Goal: Obtain resource: Download file/media

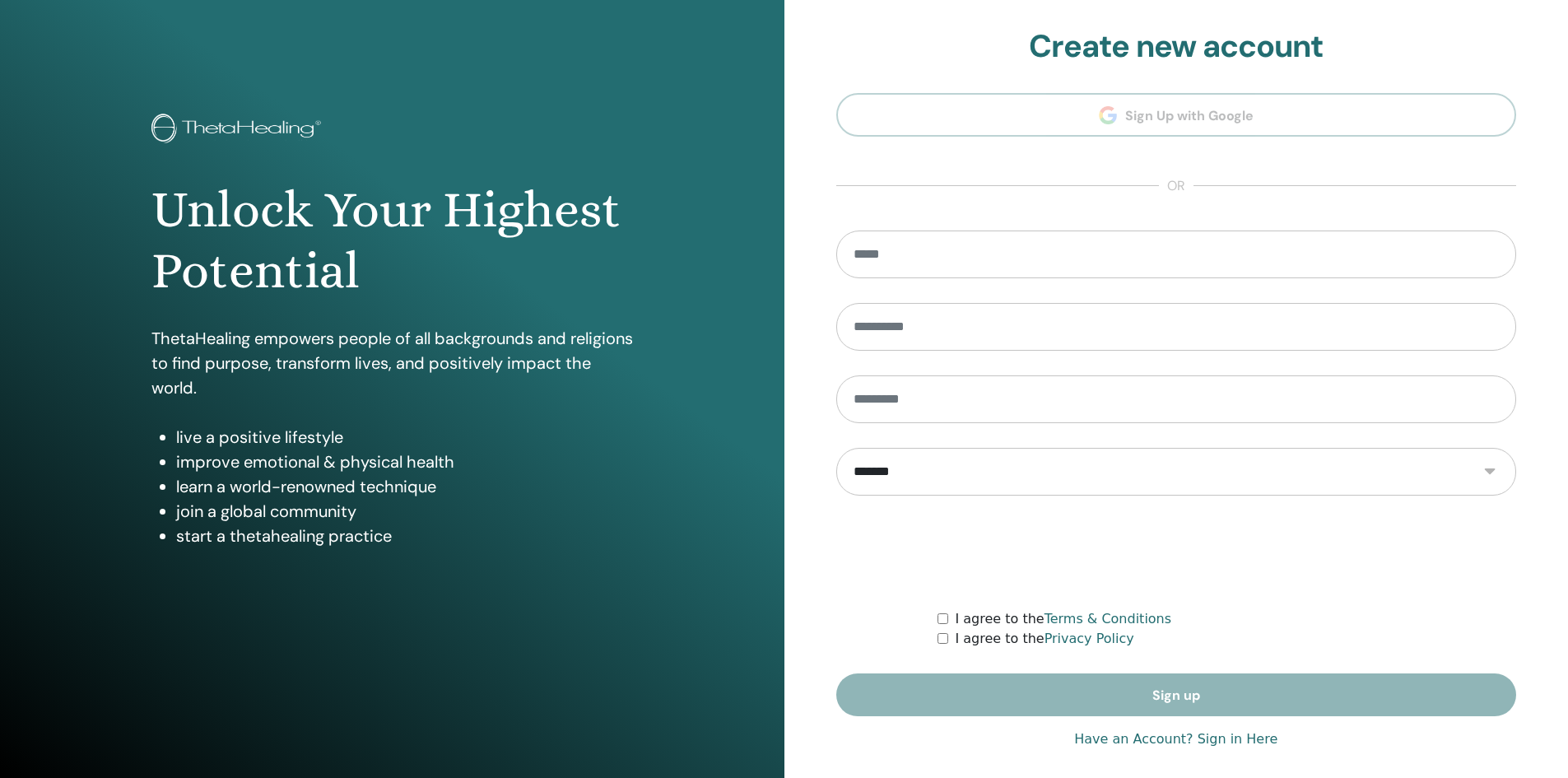
type input "**********"
drag, startPoint x: 1161, startPoint y: 742, endPoint x: 1152, endPoint y: 742, distance: 9.0
click at [1160, 742] on link "Have an Account? Sign in Here" at bounding box center [1175, 739] width 203 height 20
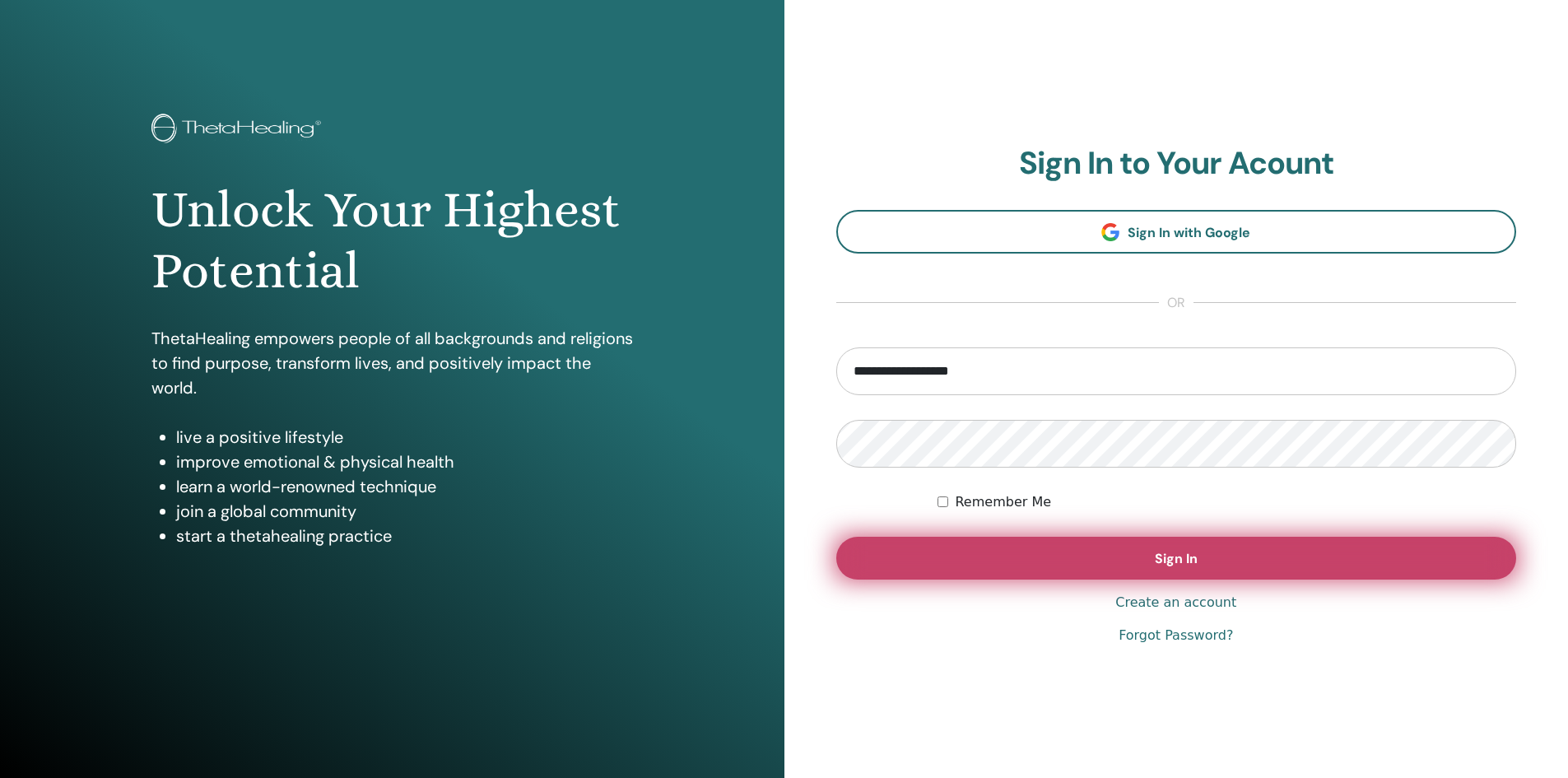
click at [1098, 568] on button "Sign In" at bounding box center [1176, 558] width 681 height 42
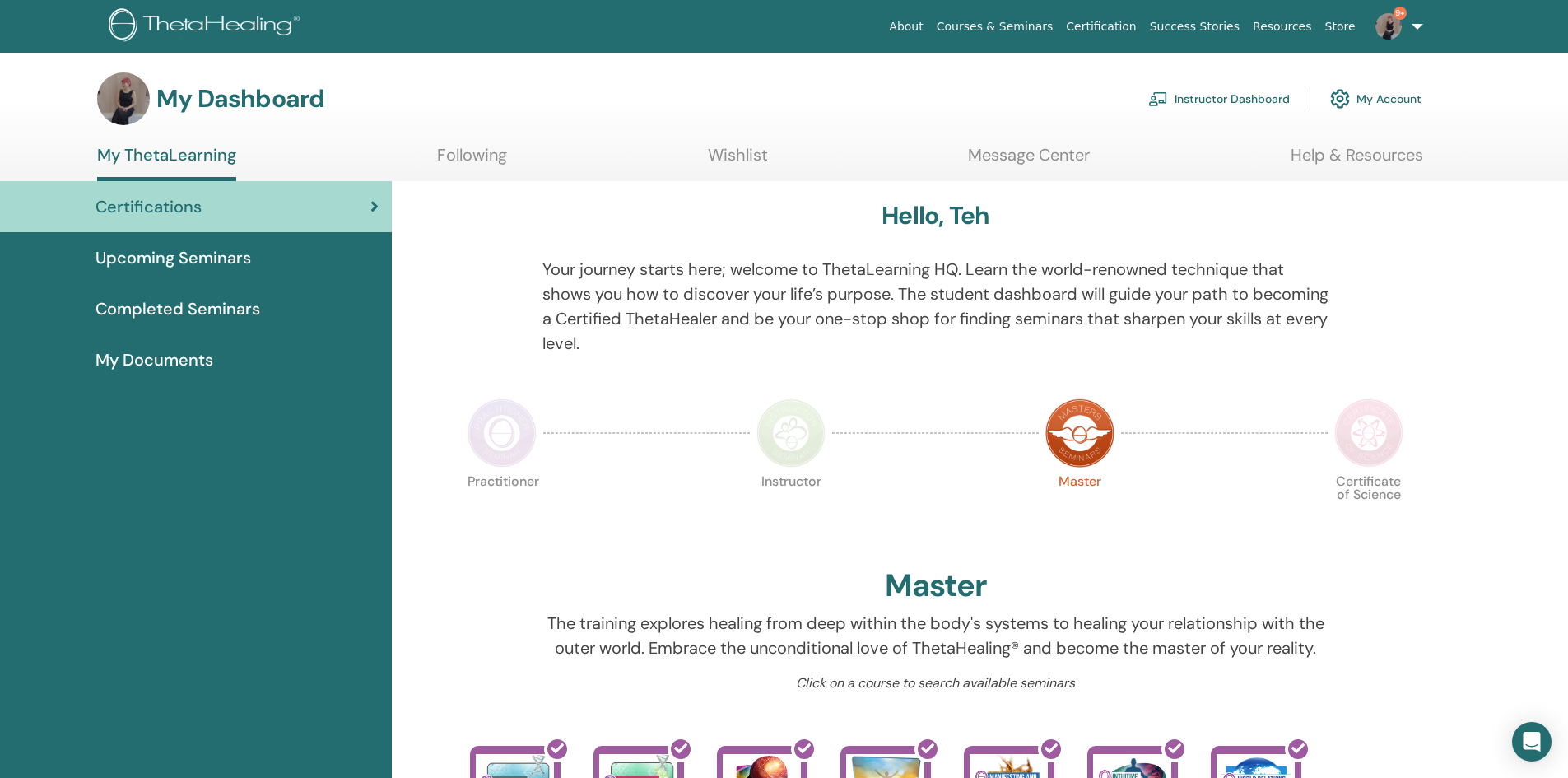
click at [1207, 106] on link "Instructor Dashboard" at bounding box center [1219, 99] width 142 height 36
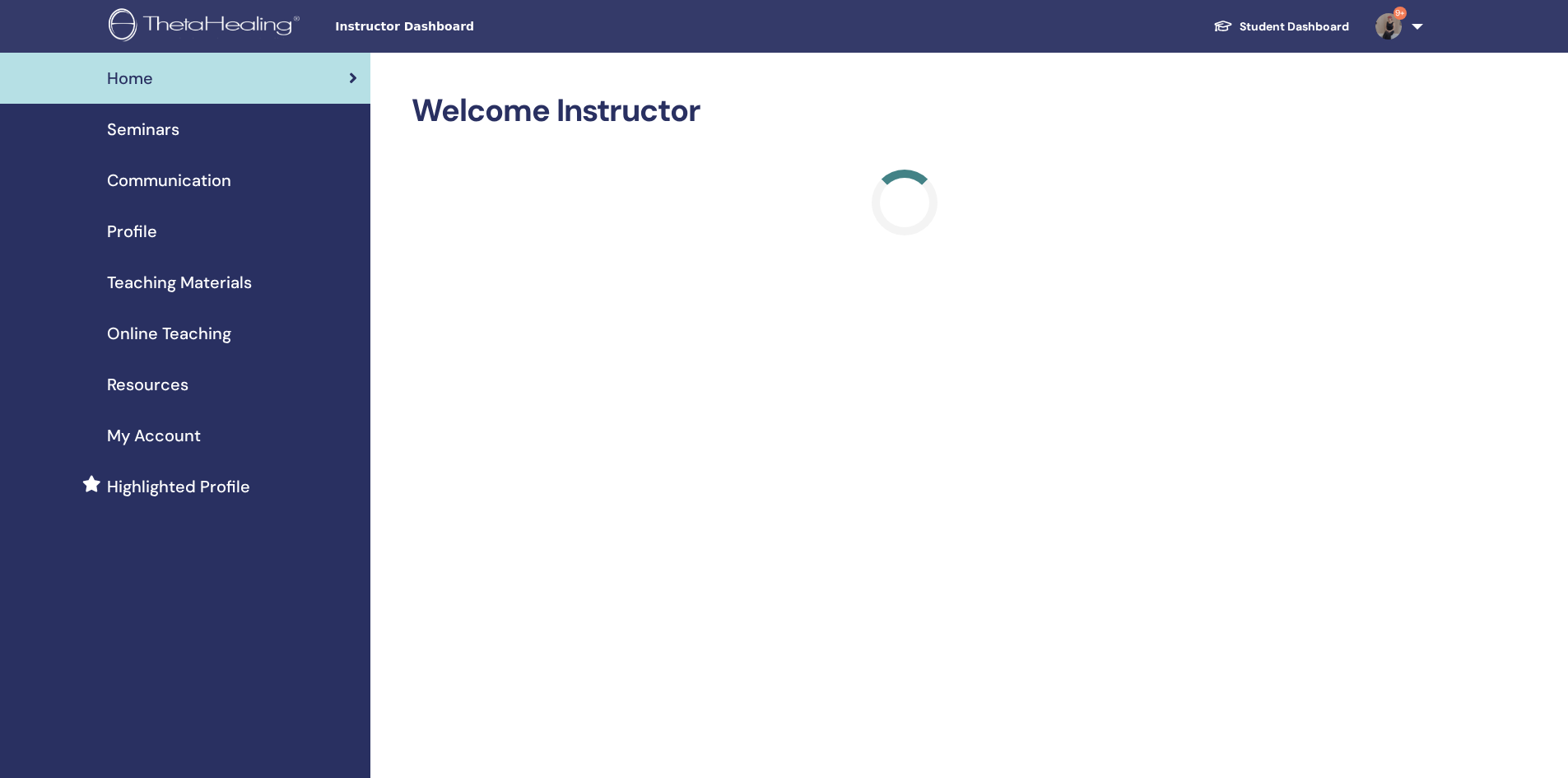
click at [132, 125] on span "Seminars" at bounding box center [144, 129] width 73 height 25
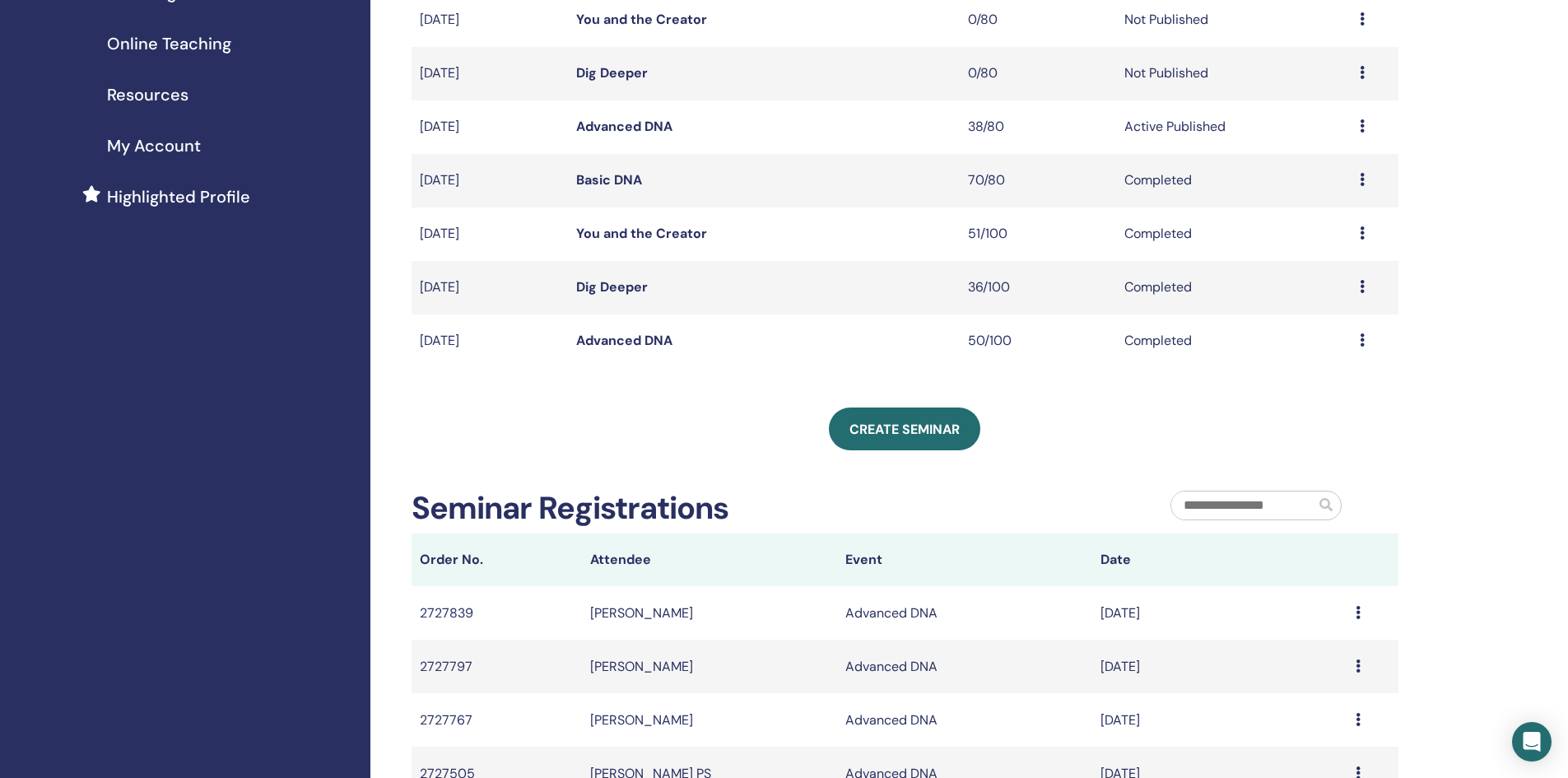
scroll to position [248, 0]
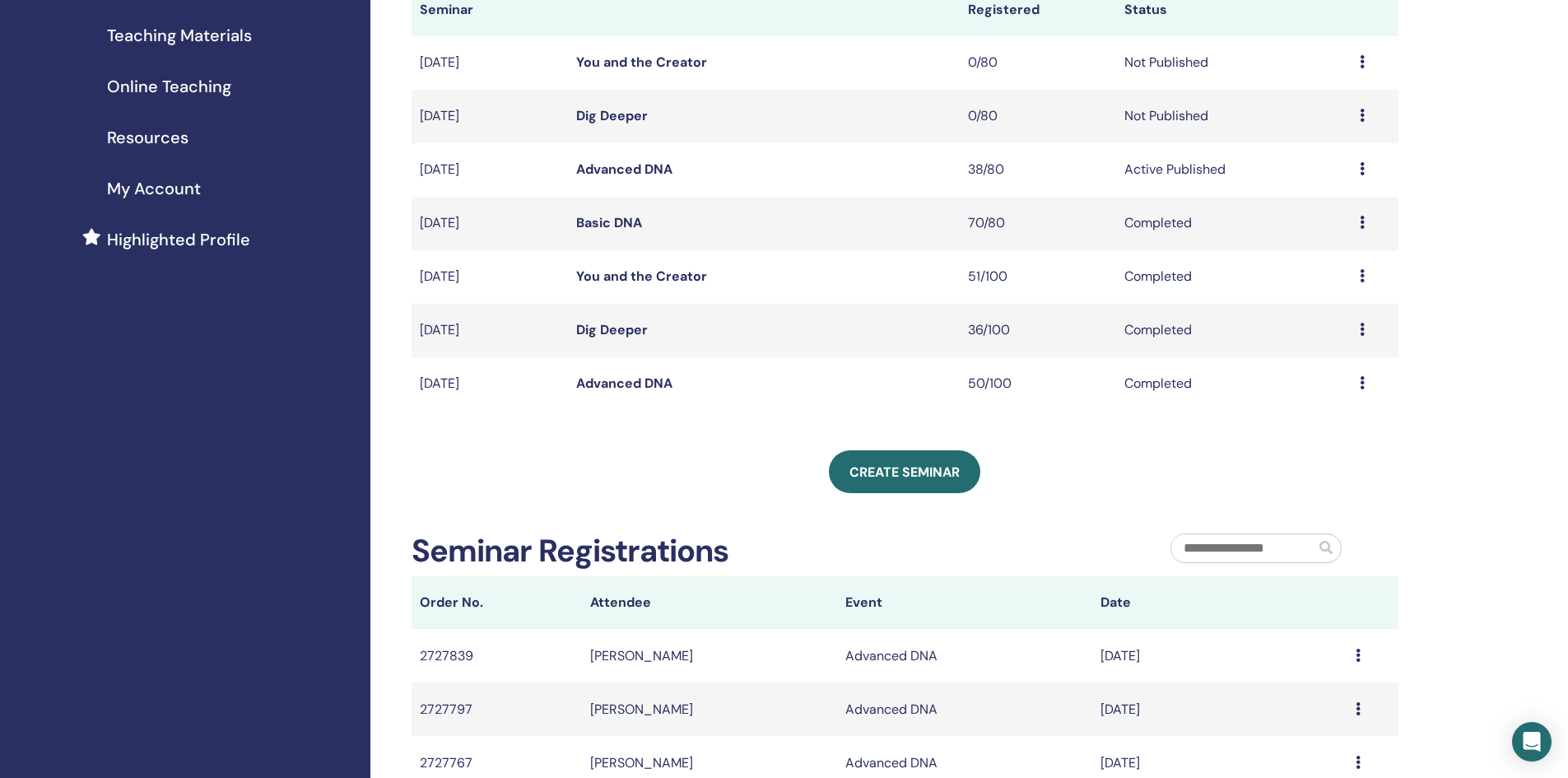
click at [616, 171] on link "Advanced DNA" at bounding box center [624, 170] width 96 height 17
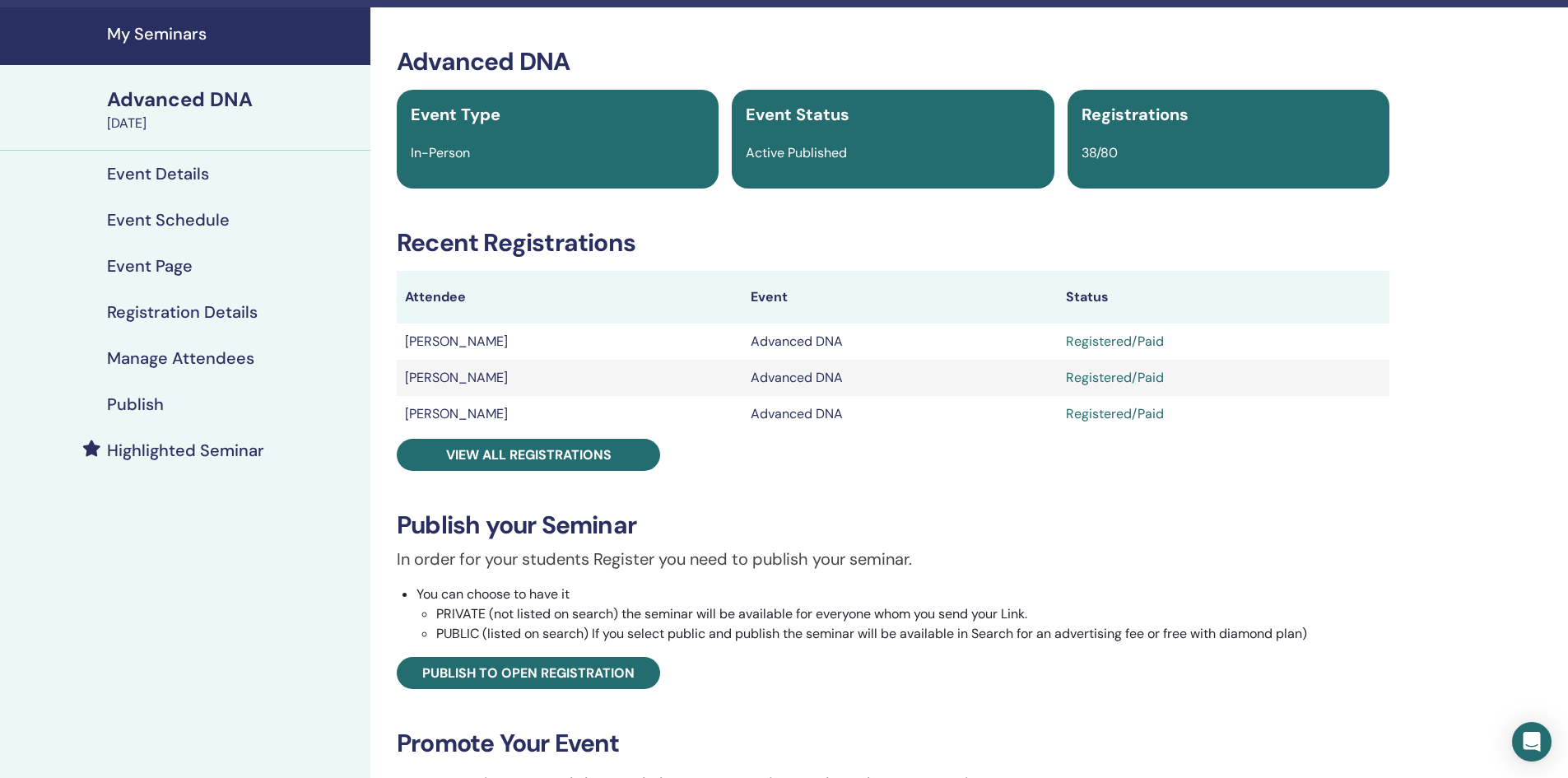
scroll to position [82, 0]
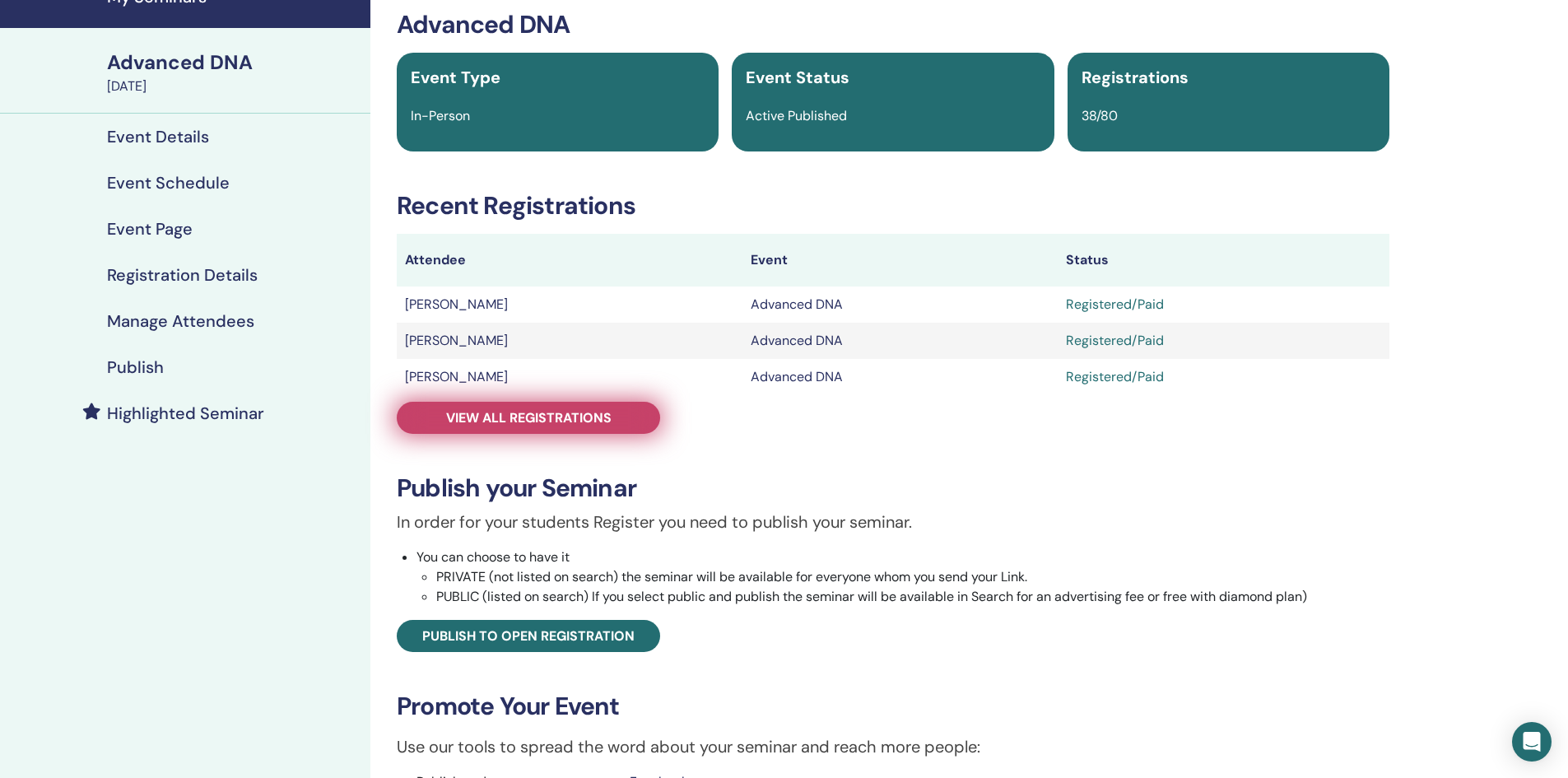
click at [572, 410] on span "View all registrations" at bounding box center [528, 418] width 165 height 17
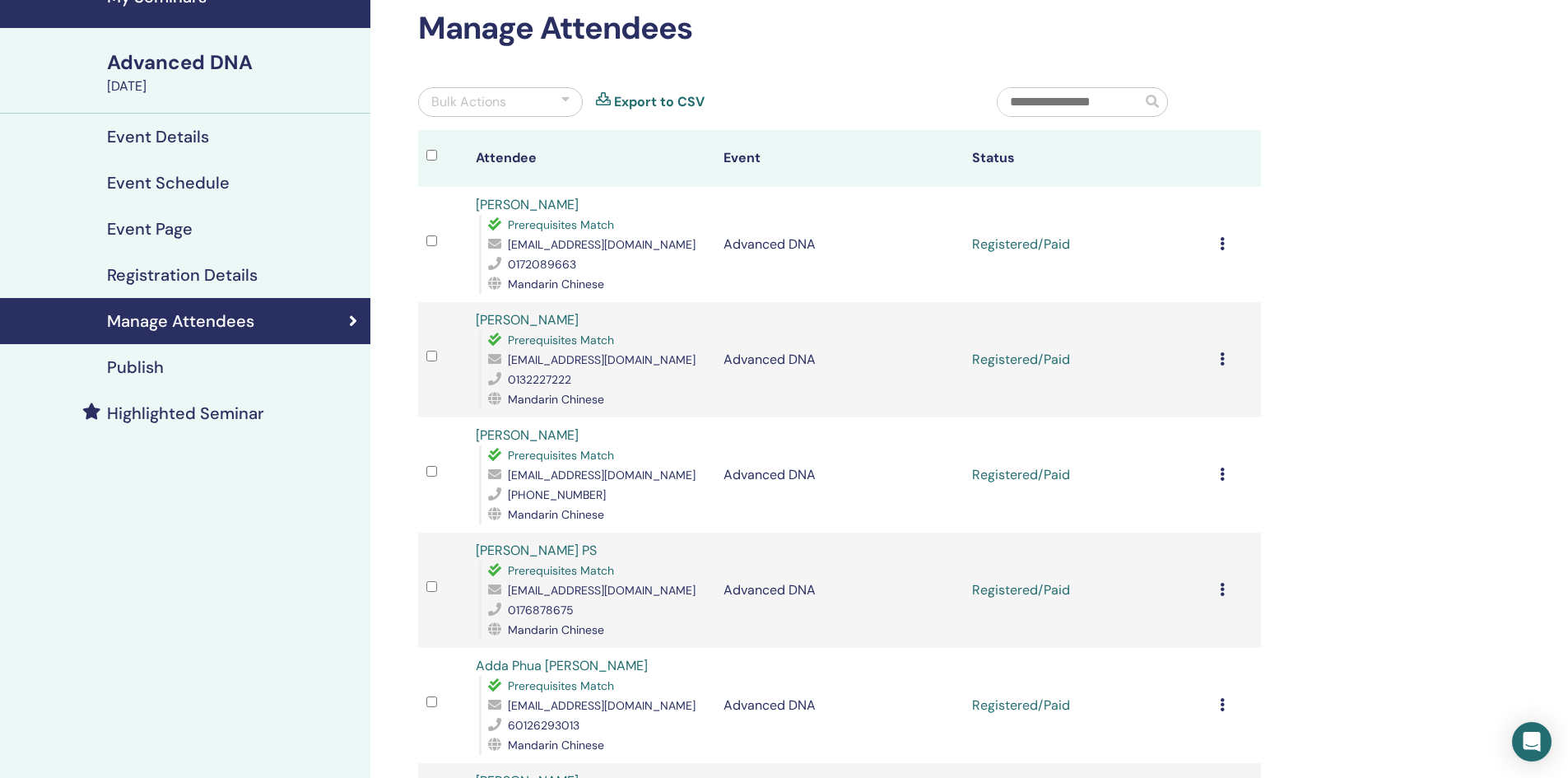
click at [1223, 358] on icon at bounding box center [1223, 358] width 5 height 13
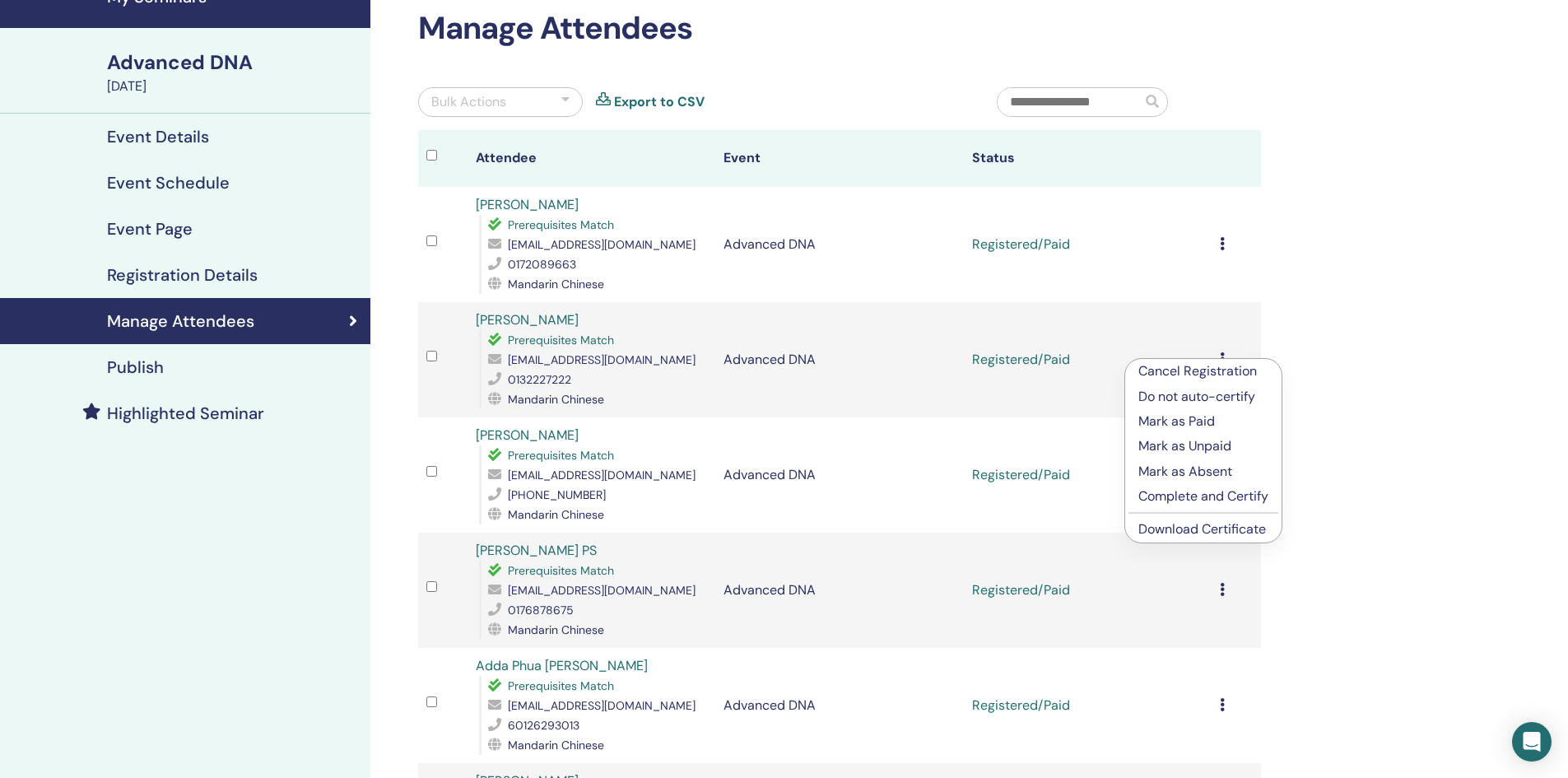
click at [1208, 527] on link "Download Certificate" at bounding box center [1202, 530] width 128 height 17
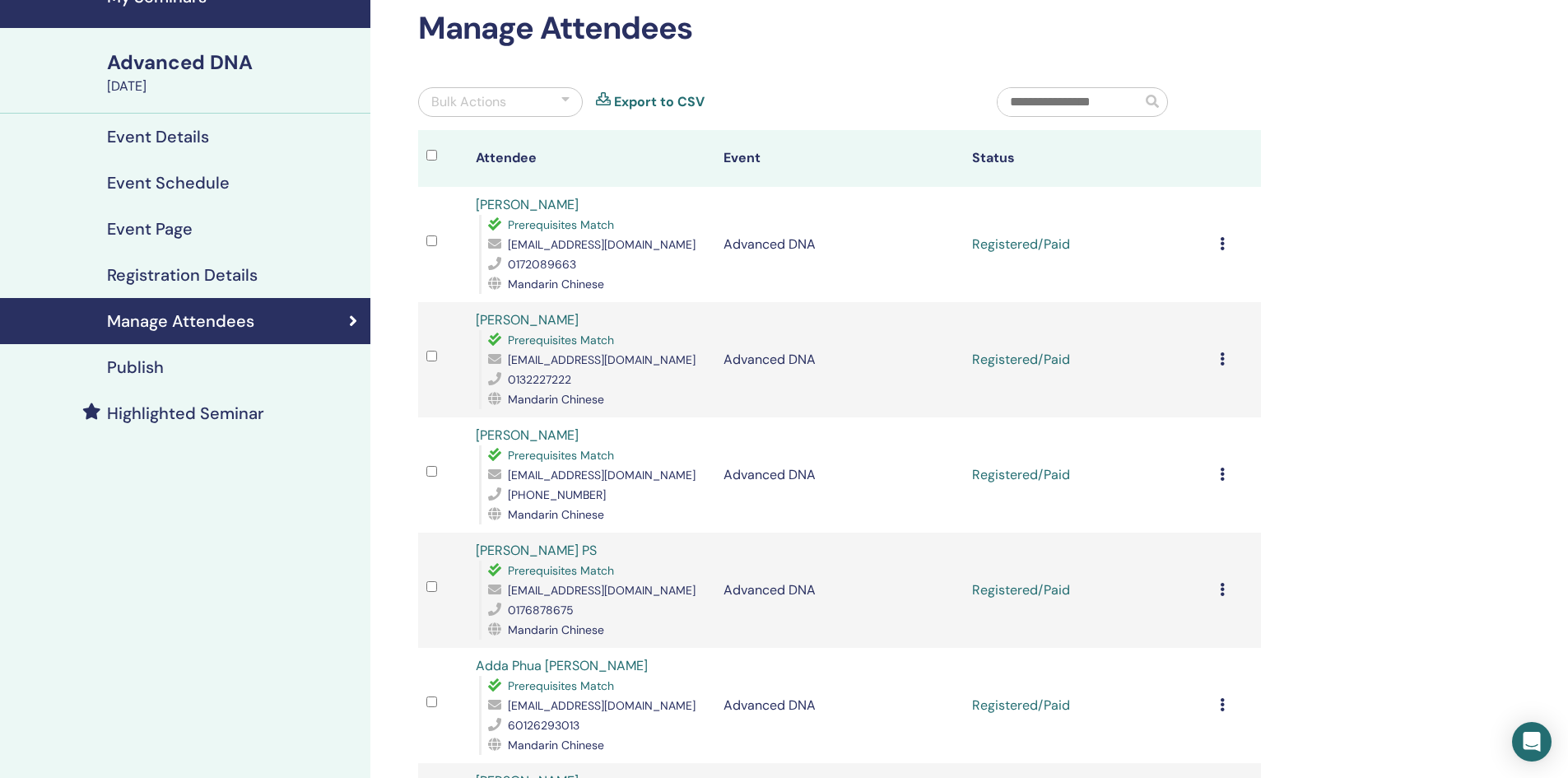
click at [1223, 244] on icon at bounding box center [1223, 243] width 5 height 13
click at [1191, 410] on link "Download Certificate" at bounding box center [1202, 415] width 128 height 17
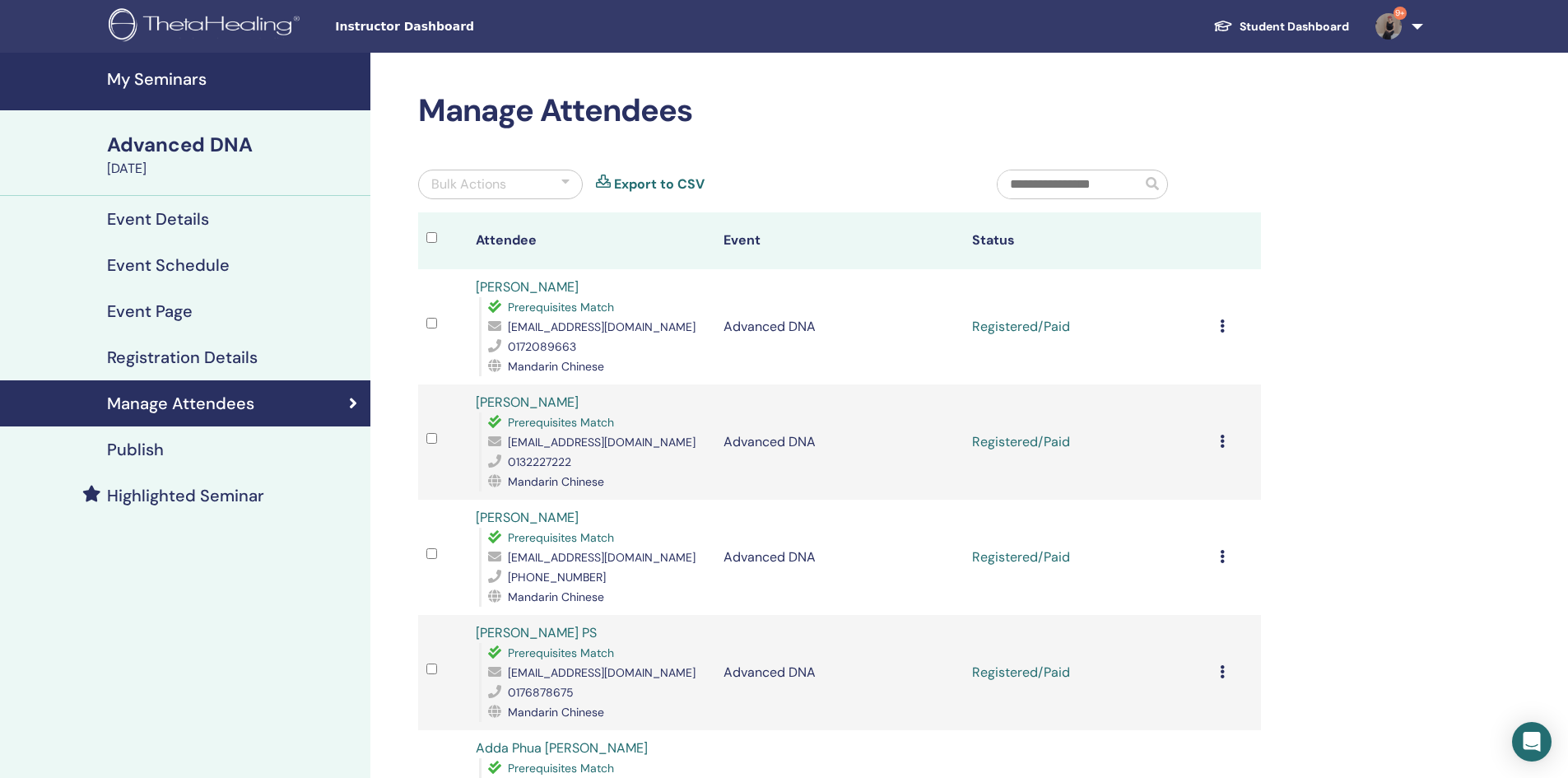
click at [1401, 25] on img at bounding box center [1389, 26] width 26 height 26
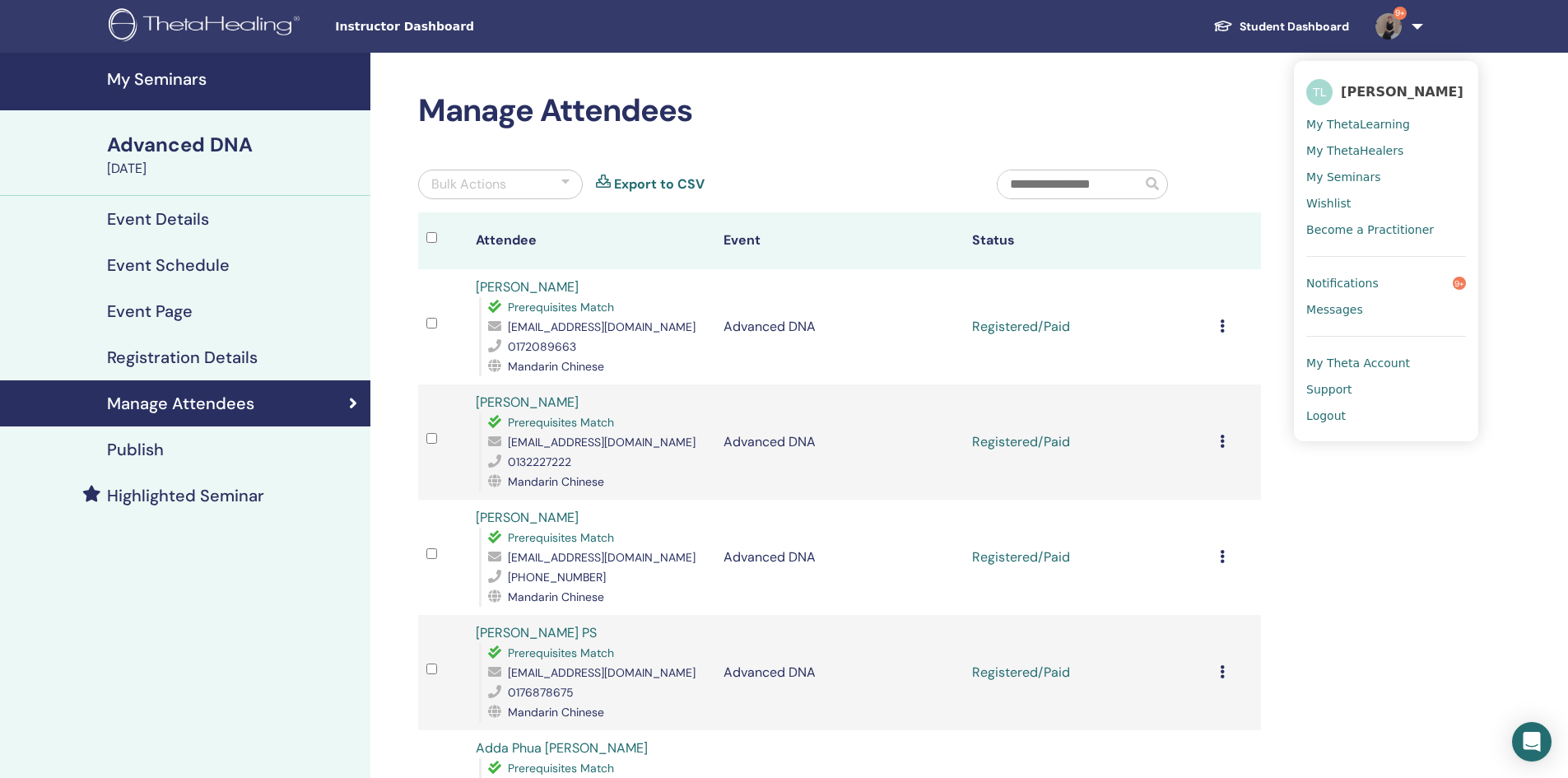
click at [138, 69] on h4 "My Seminars" at bounding box center [234, 79] width 253 height 20
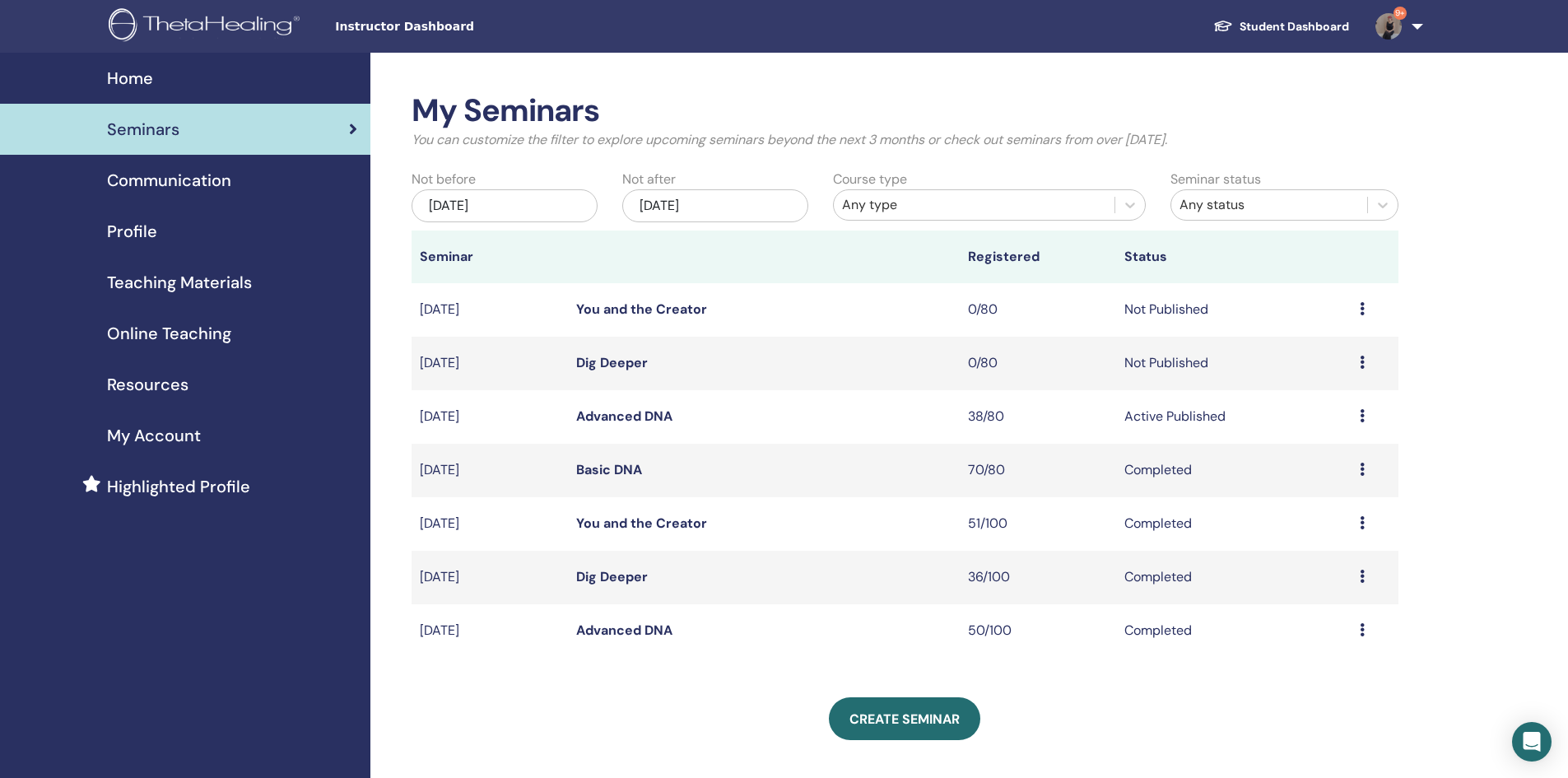
click at [602, 469] on link "Basic DNA" at bounding box center [609, 470] width 66 height 17
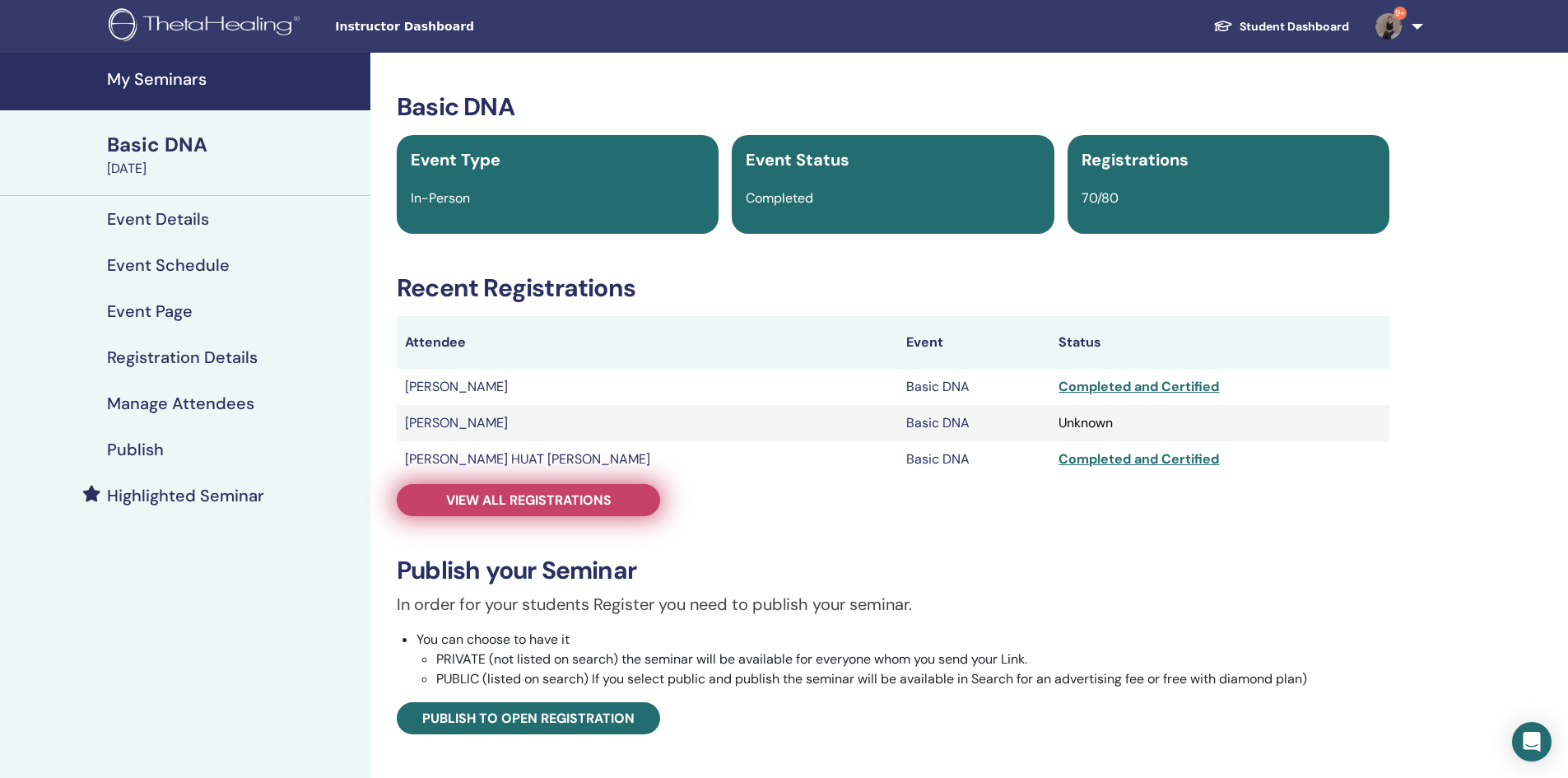
click at [567, 508] on span "View all registrations" at bounding box center [528, 500] width 165 height 17
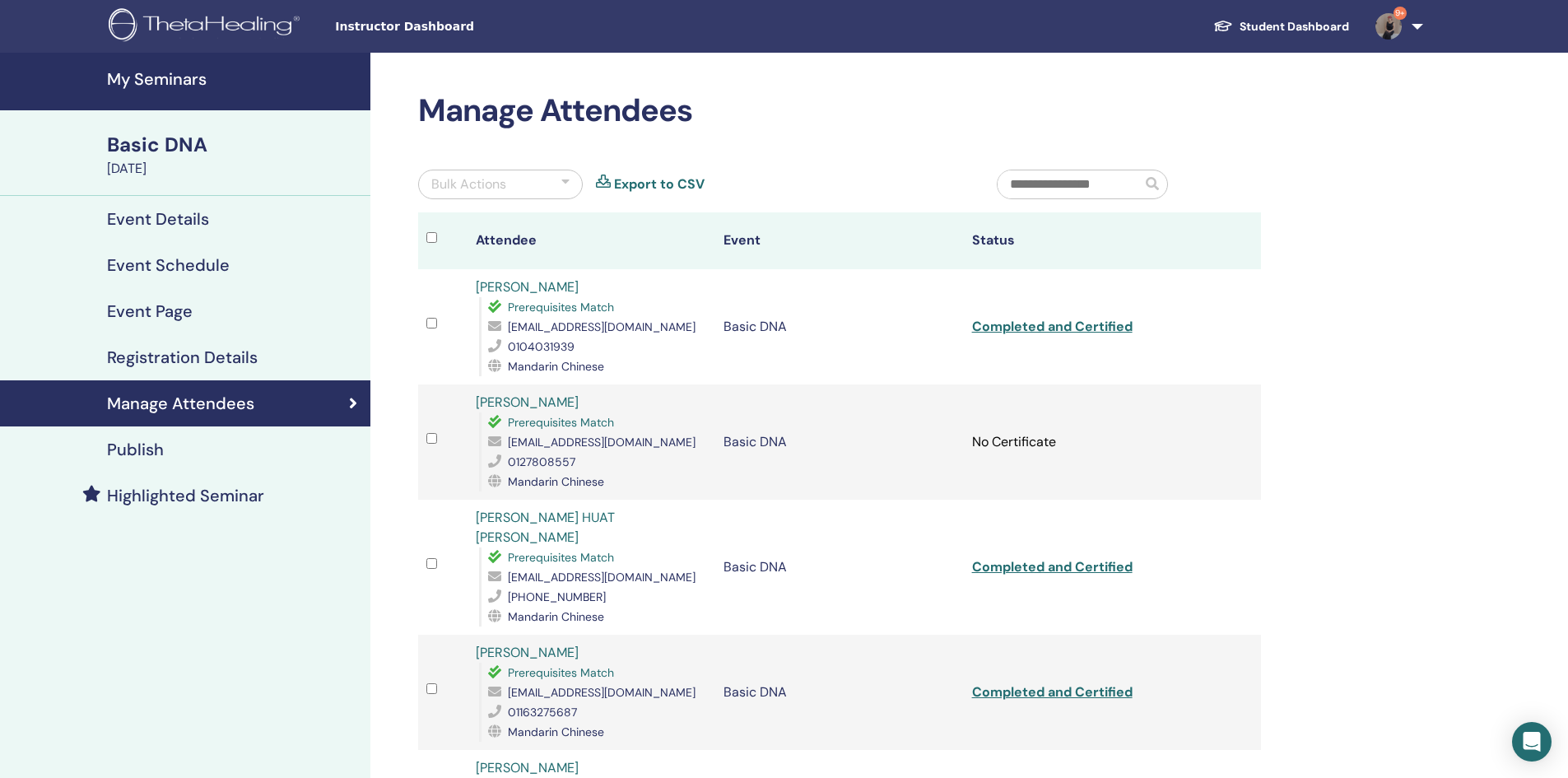
click at [1074, 172] on input "text" at bounding box center [1070, 184] width 144 height 28
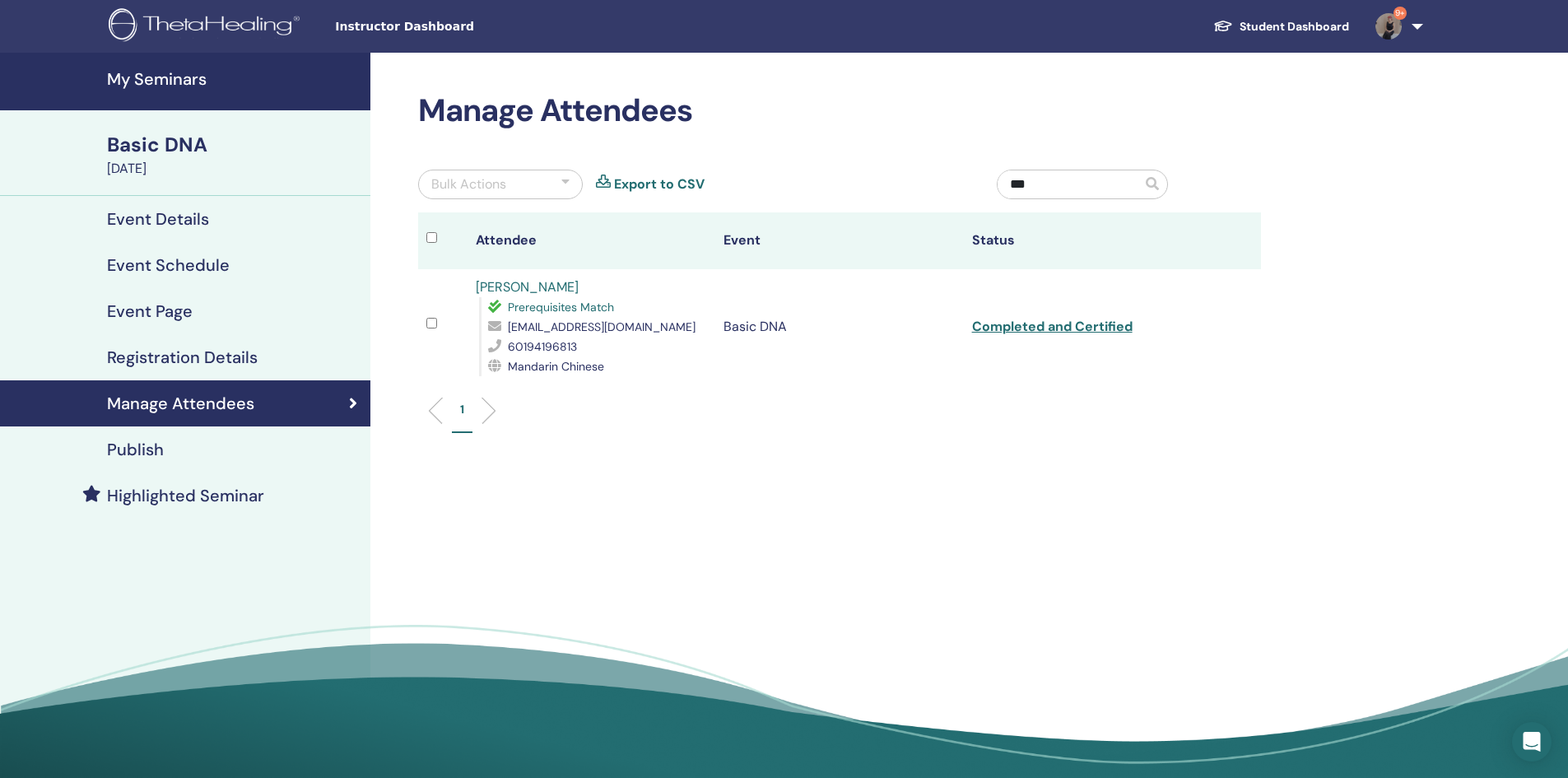
type input "***"
click at [1098, 322] on link "Completed and Certified" at bounding box center [1053, 326] width 161 height 17
click at [921, 85] on div "Manage Attendees Bulk Actions Export to CSV *** Attendee Event Status Nico Ong …" at bounding box center [893, 421] width 1046 height 737
click at [180, 82] on h4 "My Seminars" at bounding box center [234, 79] width 253 height 20
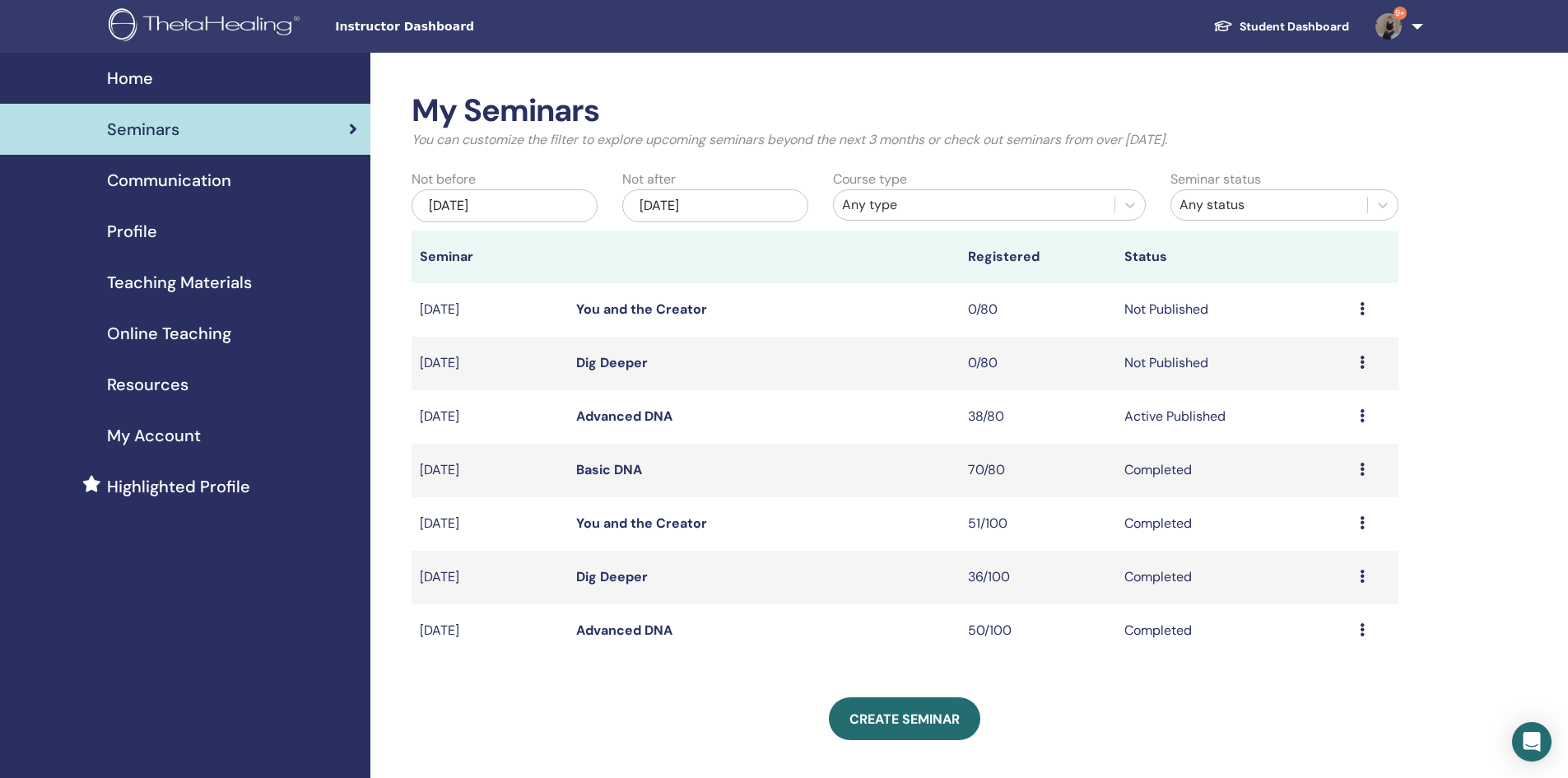
click at [1377, 37] on link "9+" at bounding box center [1396, 26] width 67 height 53
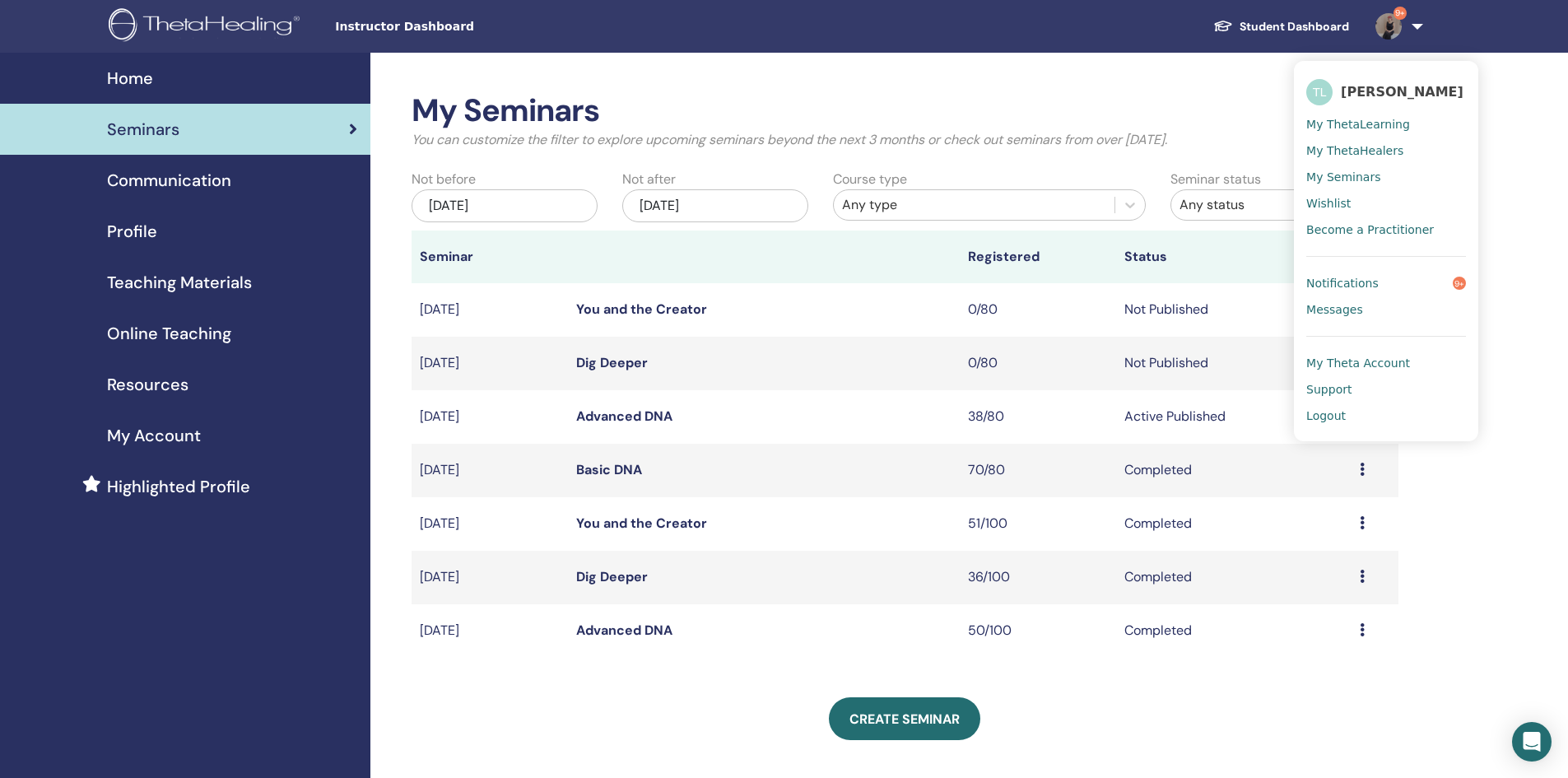
click at [1315, 419] on span "Logout" at bounding box center [1327, 415] width 40 height 15
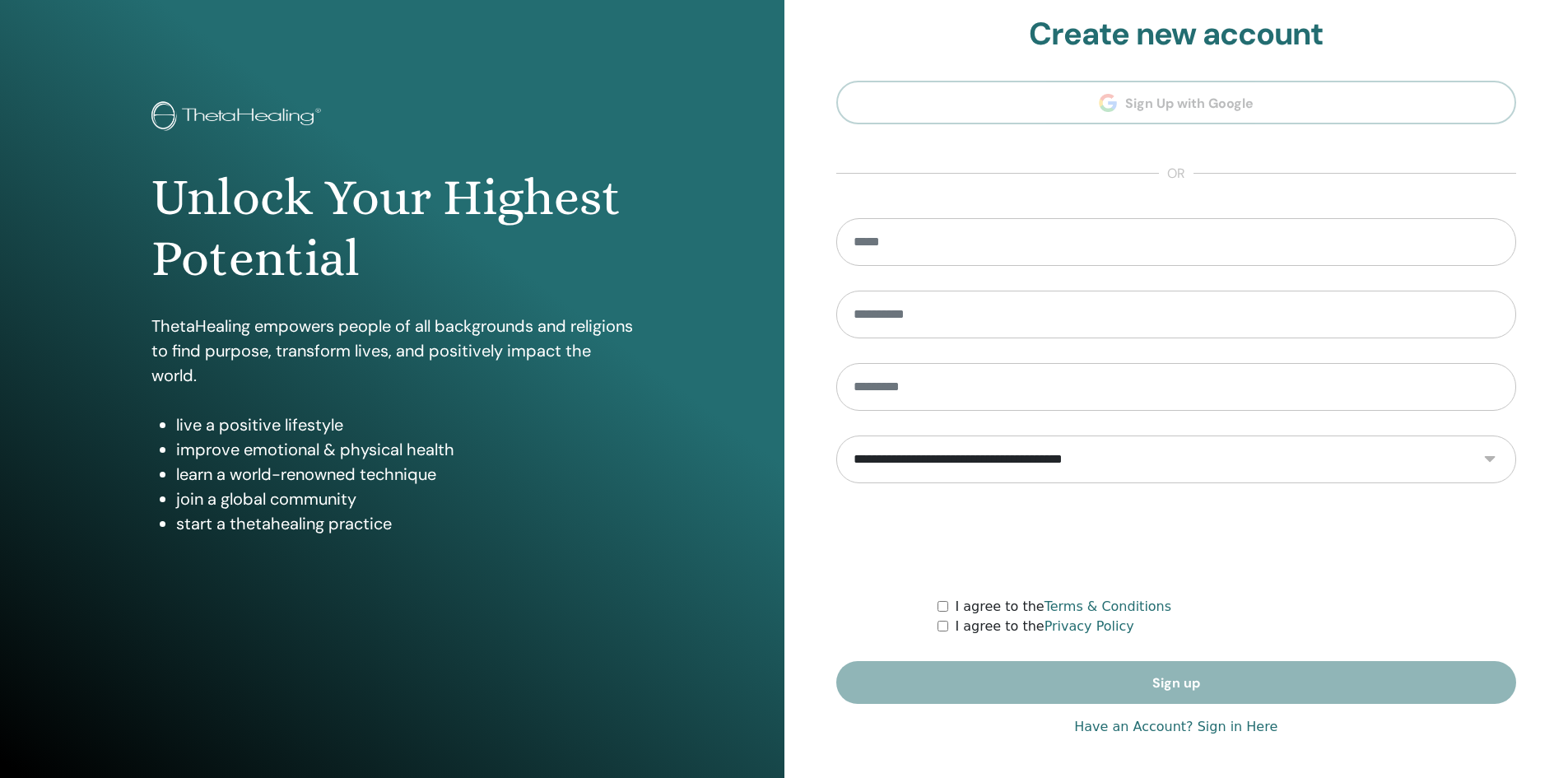
scroll to position [12, 0]
drag, startPoint x: 1110, startPoint y: 730, endPoint x: 1121, endPoint y: 730, distance: 11.0
click at [1110, 730] on link "Have an Account? Sign in Here" at bounding box center [1175, 727] width 203 height 20
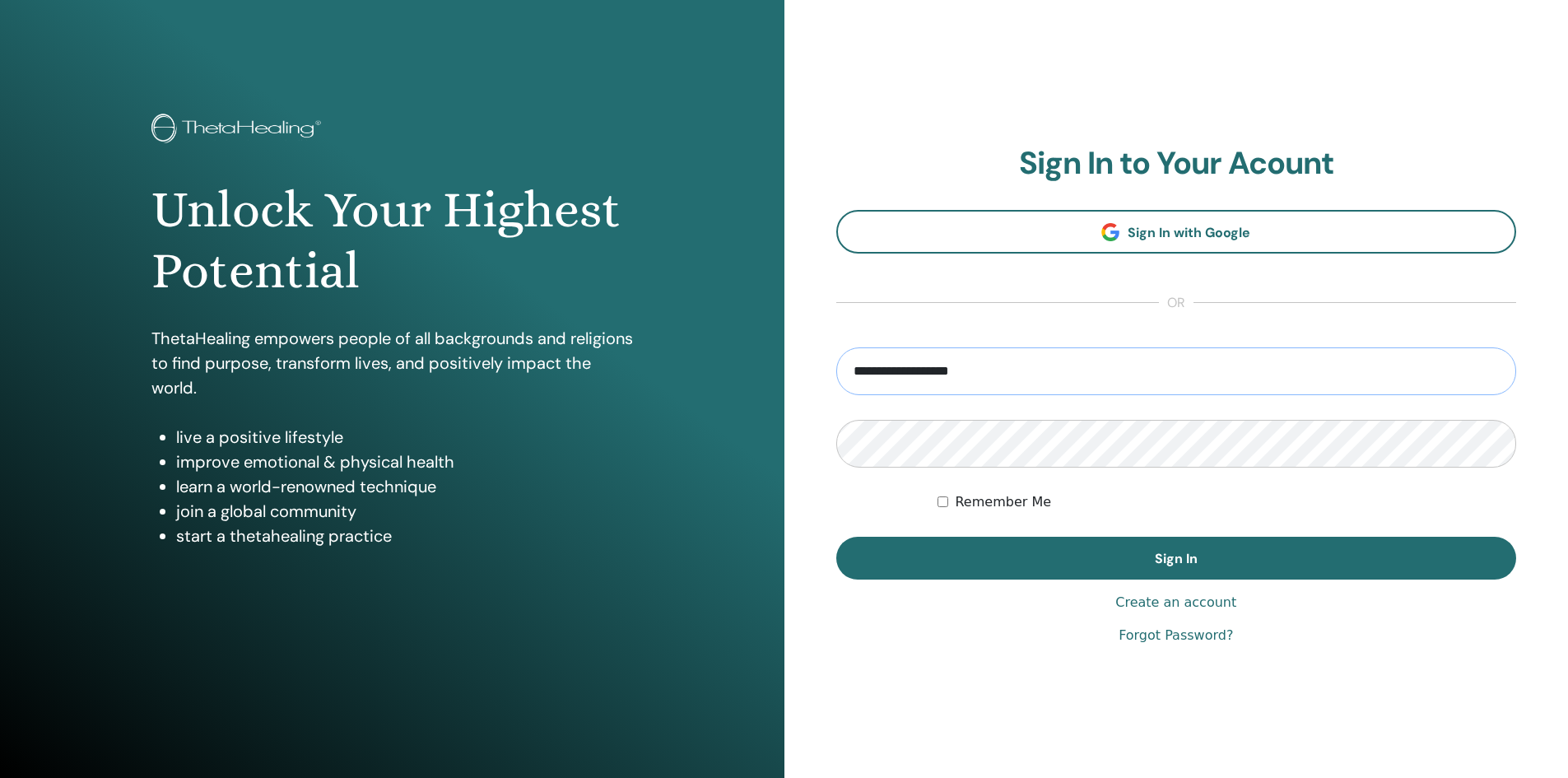
click at [888, 375] on input "**********" at bounding box center [1176, 371] width 681 height 48
drag, startPoint x: 905, startPoint y: 368, endPoint x: 745, endPoint y: 356, distance: 160.4
click at [745, 358] on div "**********" at bounding box center [784, 395] width 1568 height 791
type input "**********"
click at [836, 537] on button "Sign In" at bounding box center [1176, 558] width 681 height 42
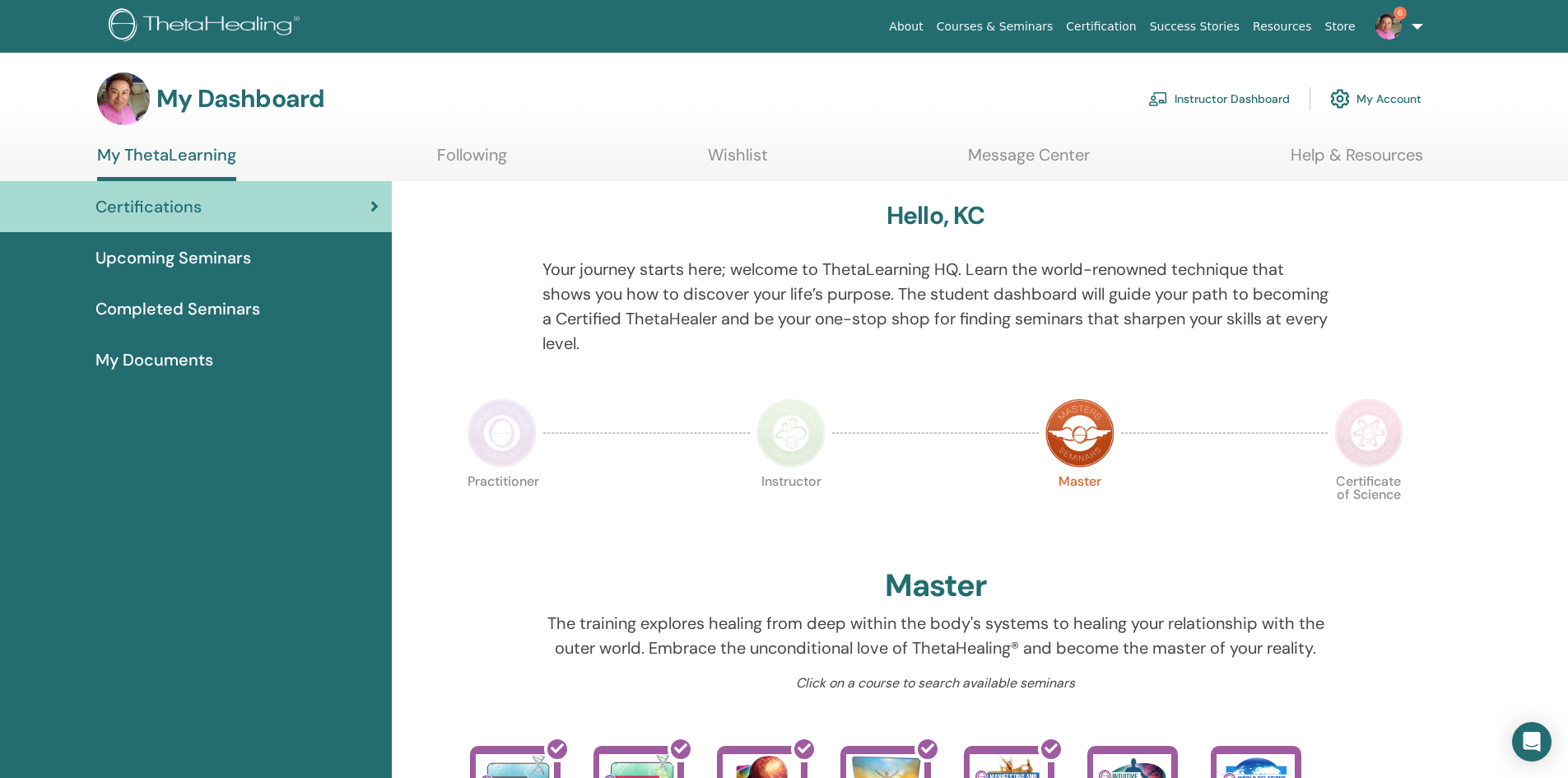
click at [1180, 95] on link "Instructor Dashboard" at bounding box center [1219, 99] width 142 height 36
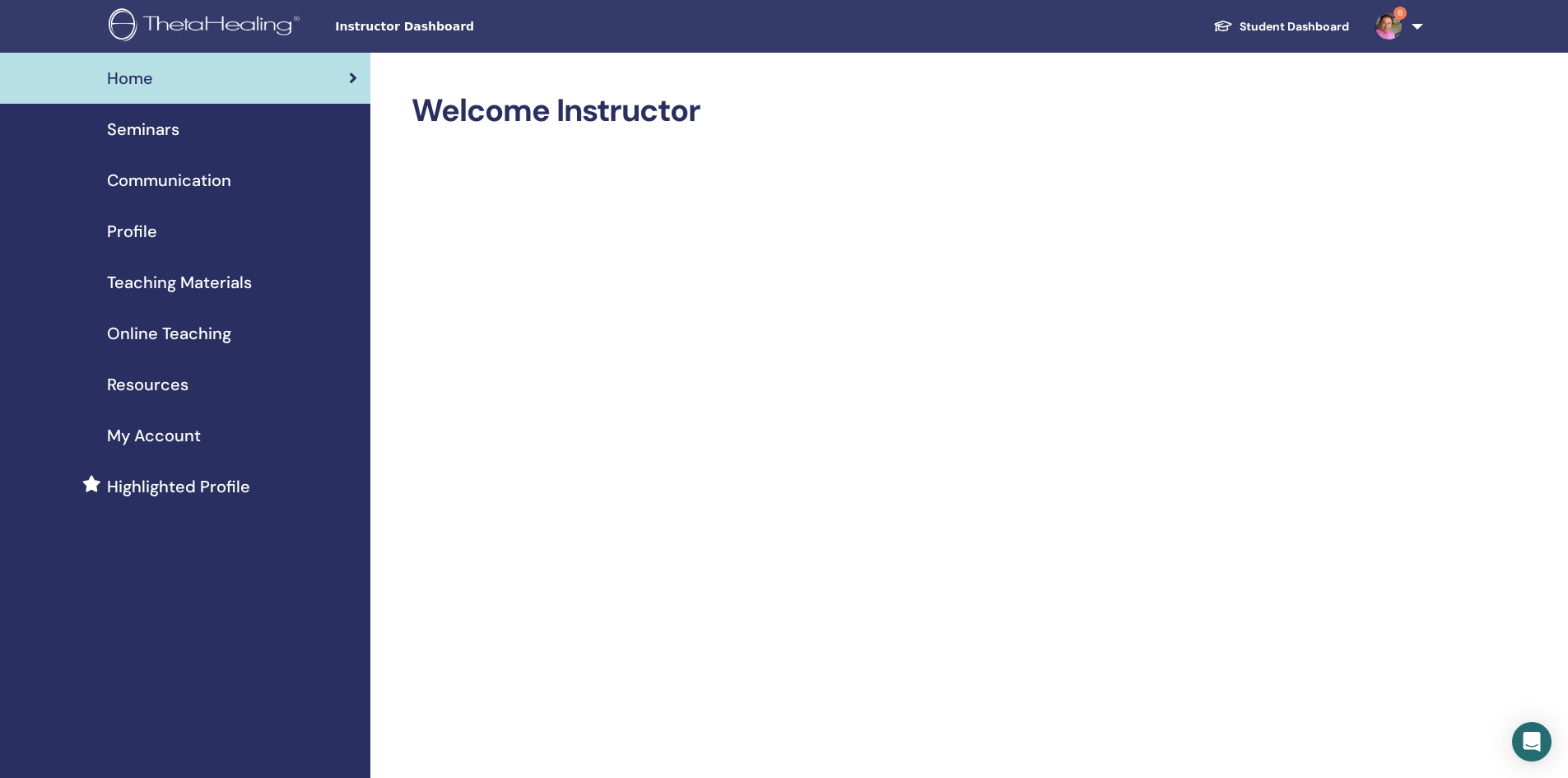
click at [163, 122] on span "Seminars" at bounding box center [144, 129] width 73 height 25
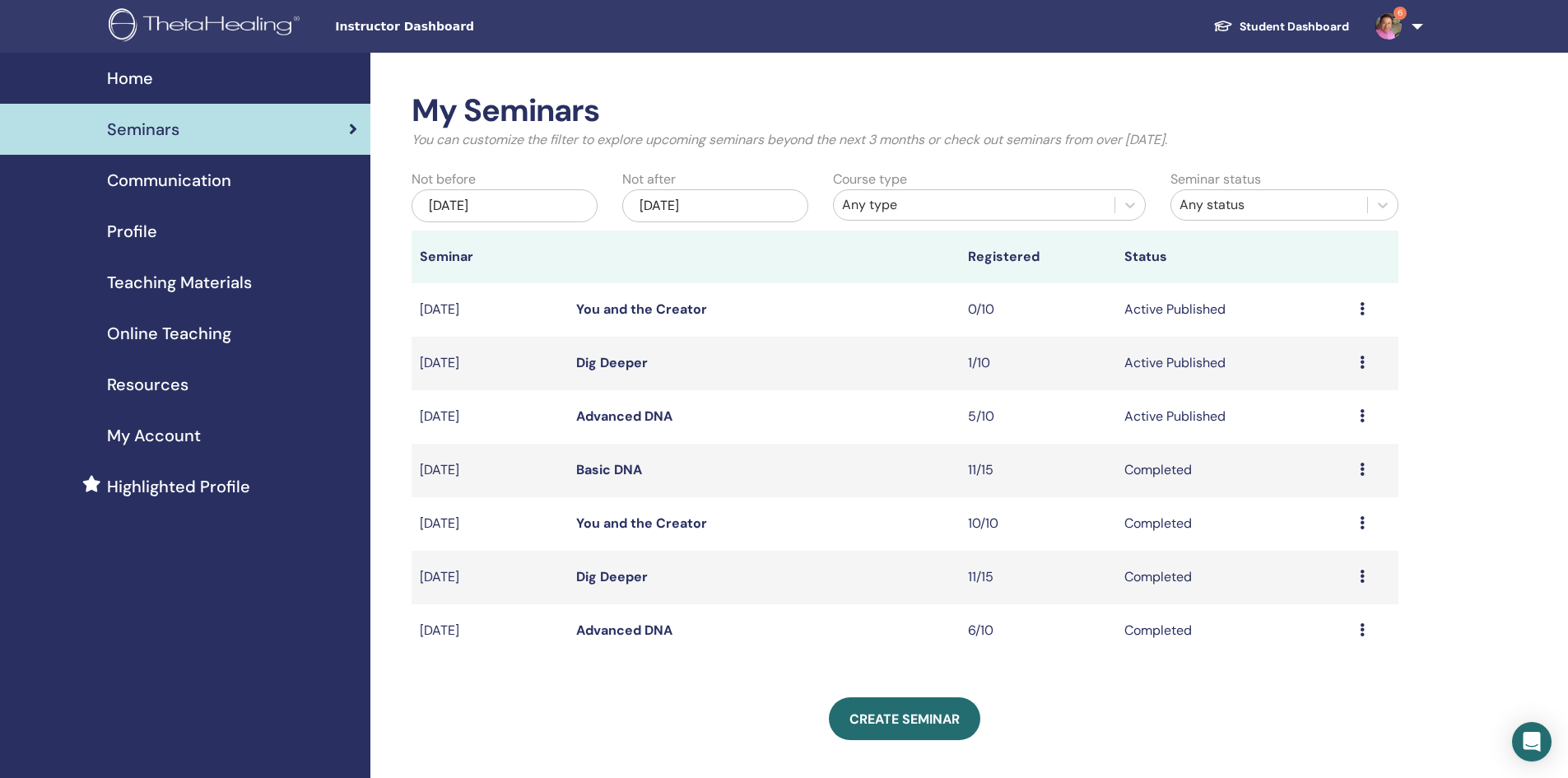
click at [624, 423] on link "Advanced DNA" at bounding box center [624, 416] width 96 height 17
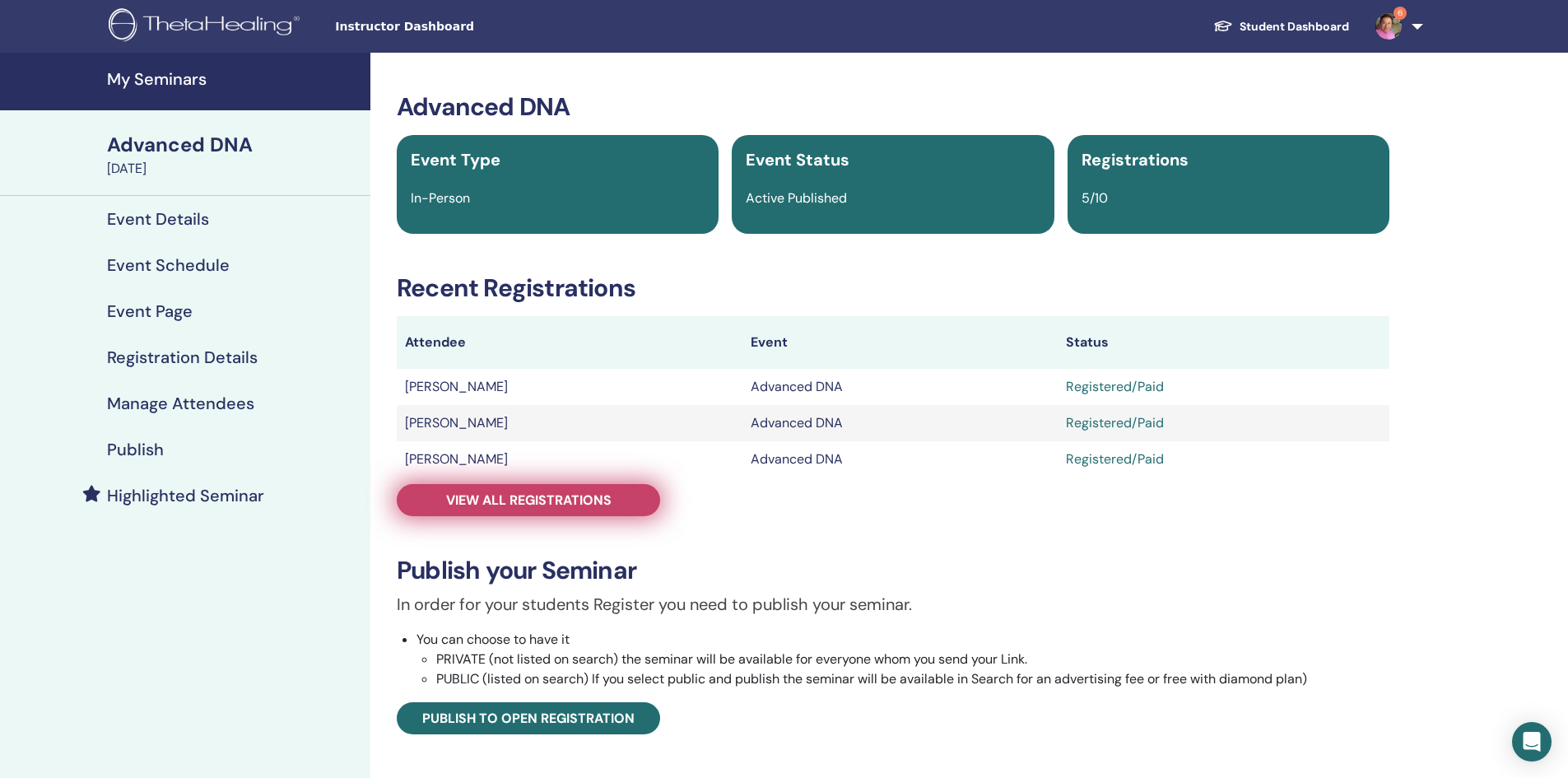
click at [565, 494] on span "View all registrations" at bounding box center [528, 500] width 165 height 17
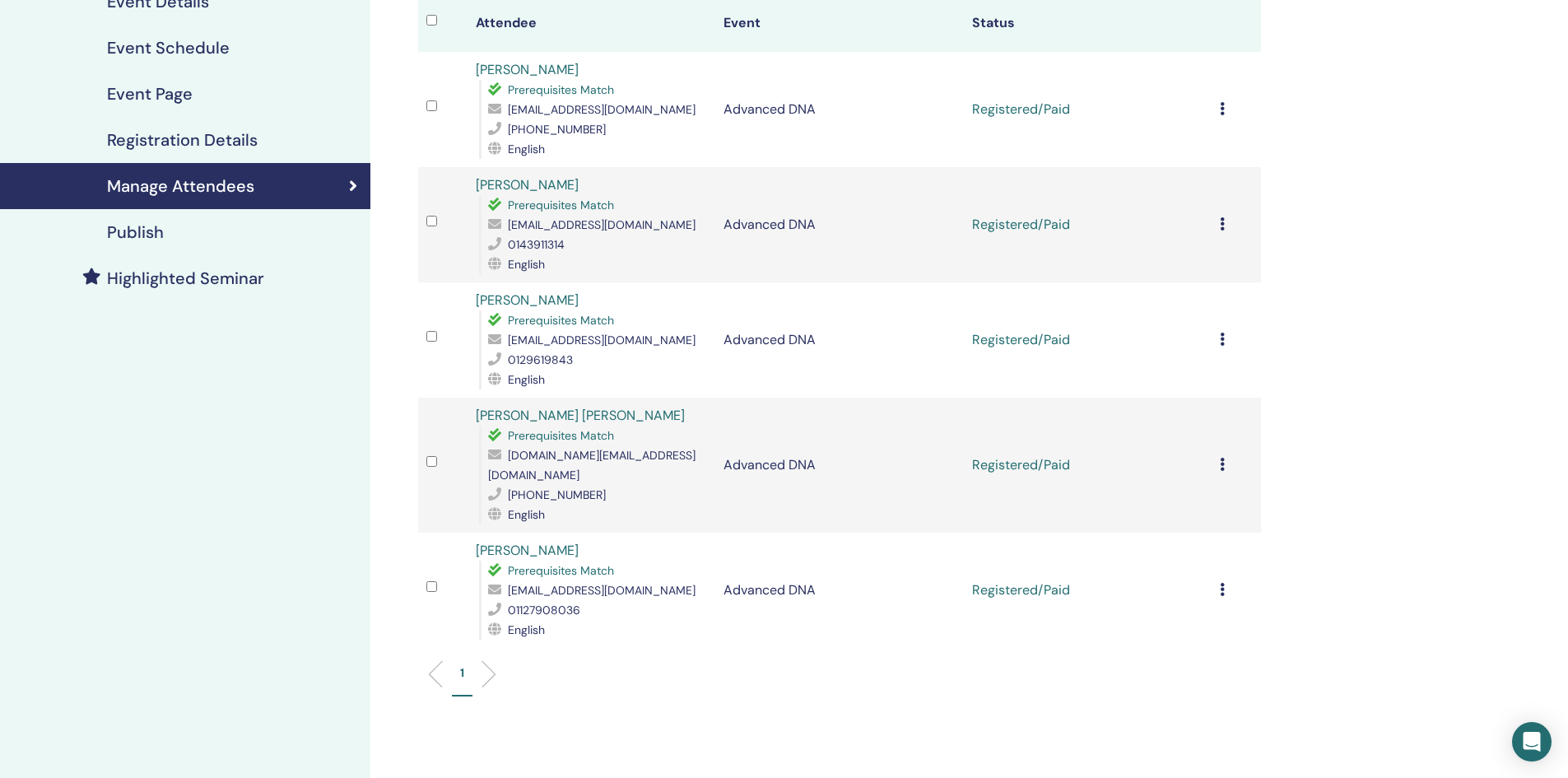
scroll to position [494, 0]
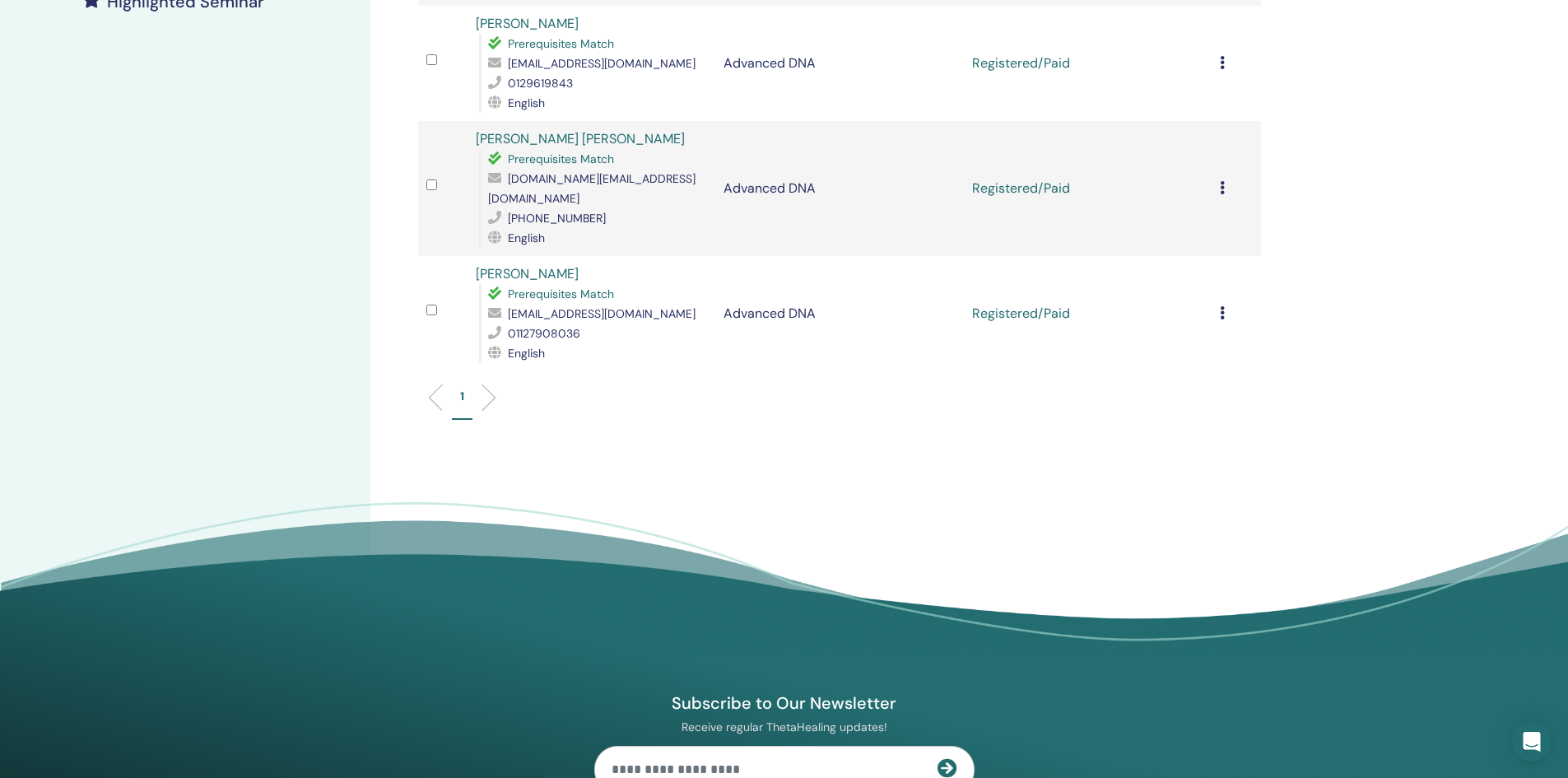
click at [1223, 306] on icon at bounding box center [1223, 312] width 5 height 13
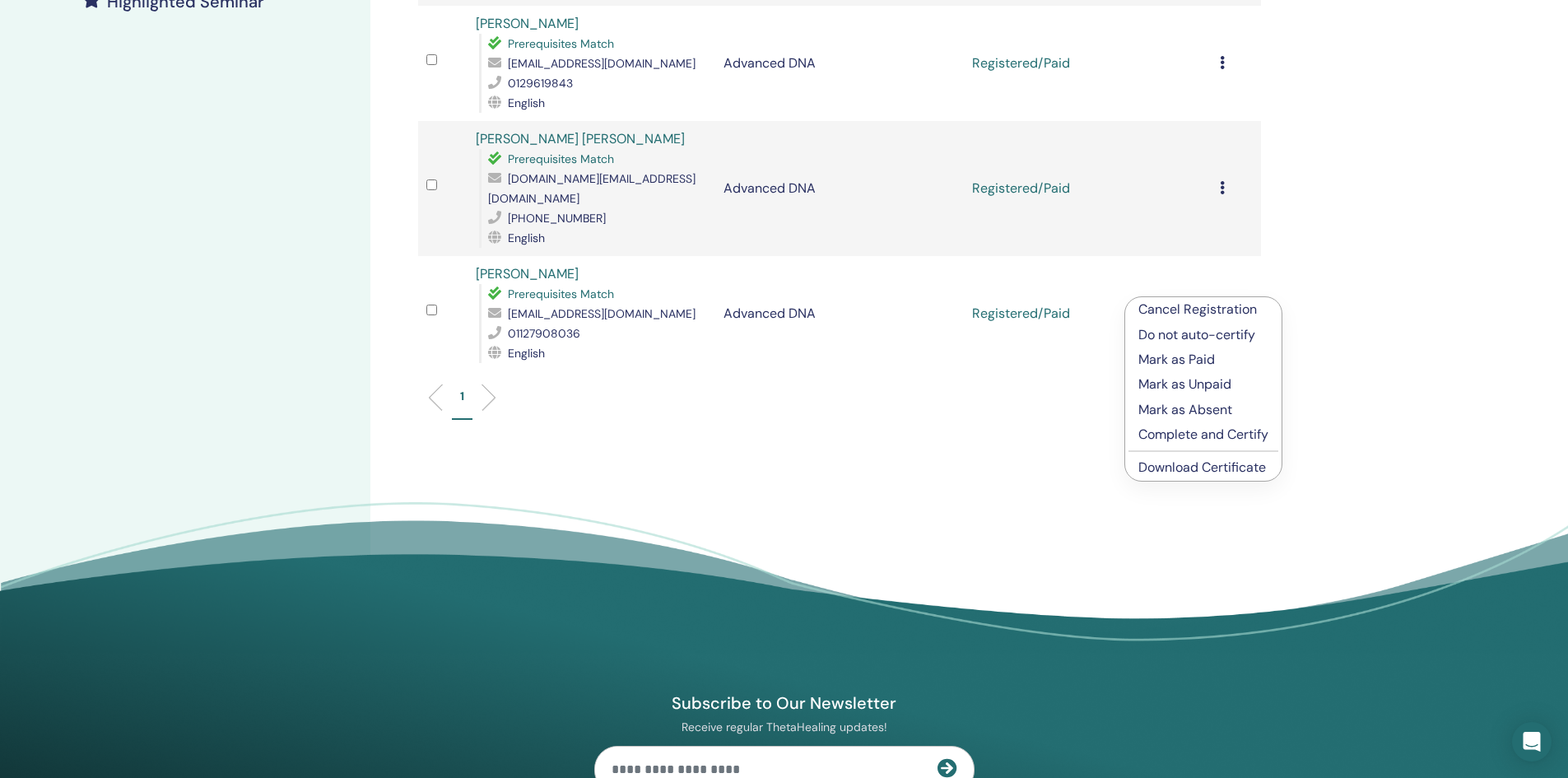
click at [1222, 467] on link "Download Certificate" at bounding box center [1202, 467] width 128 height 17
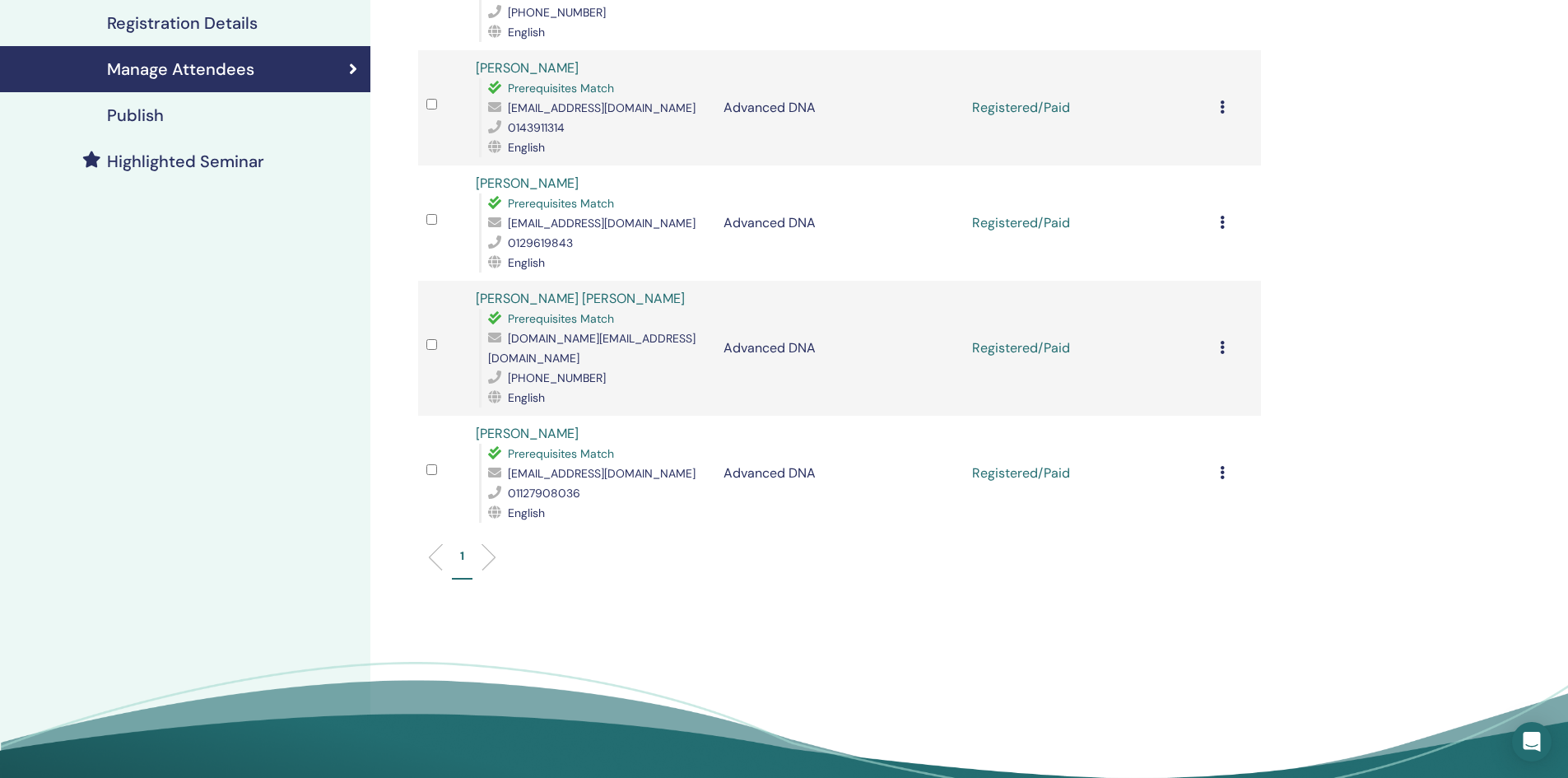
scroll to position [330, 0]
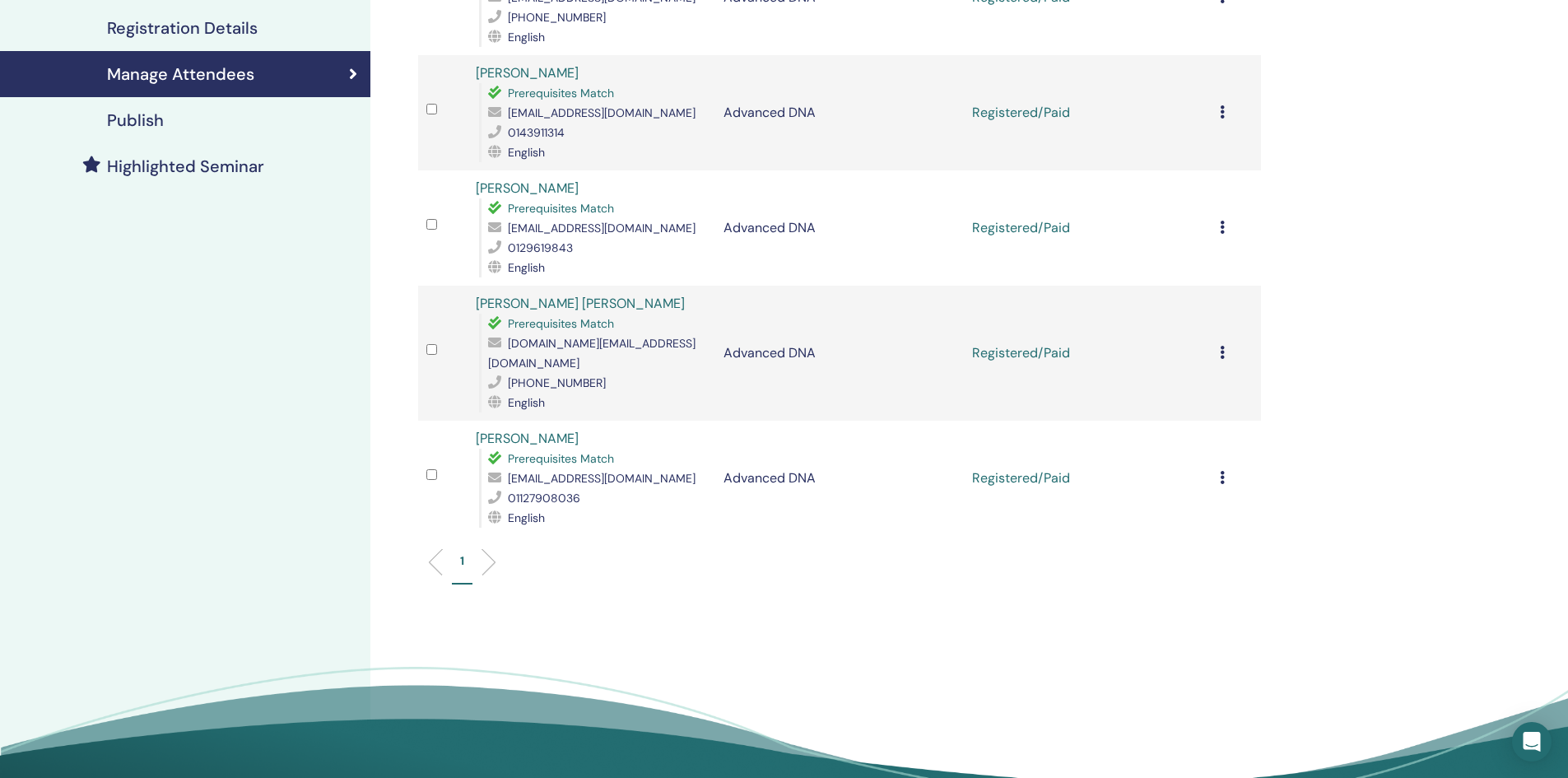
click at [1222, 346] on icon at bounding box center [1223, 352] width 5 height 13
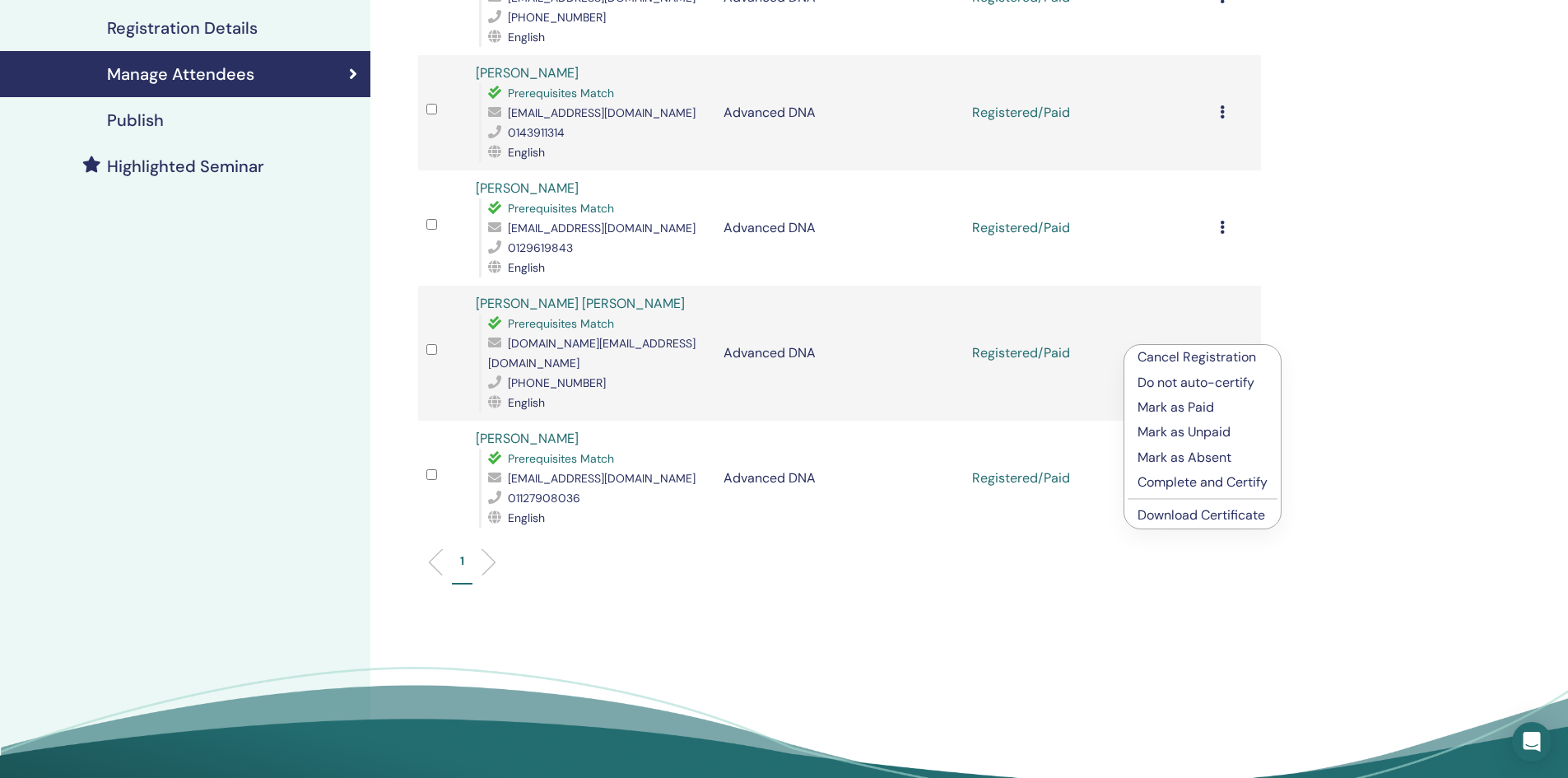
click at [1231, 513] on link "Download Certificate" at bounding box center [1201, 515] width 128 height 17
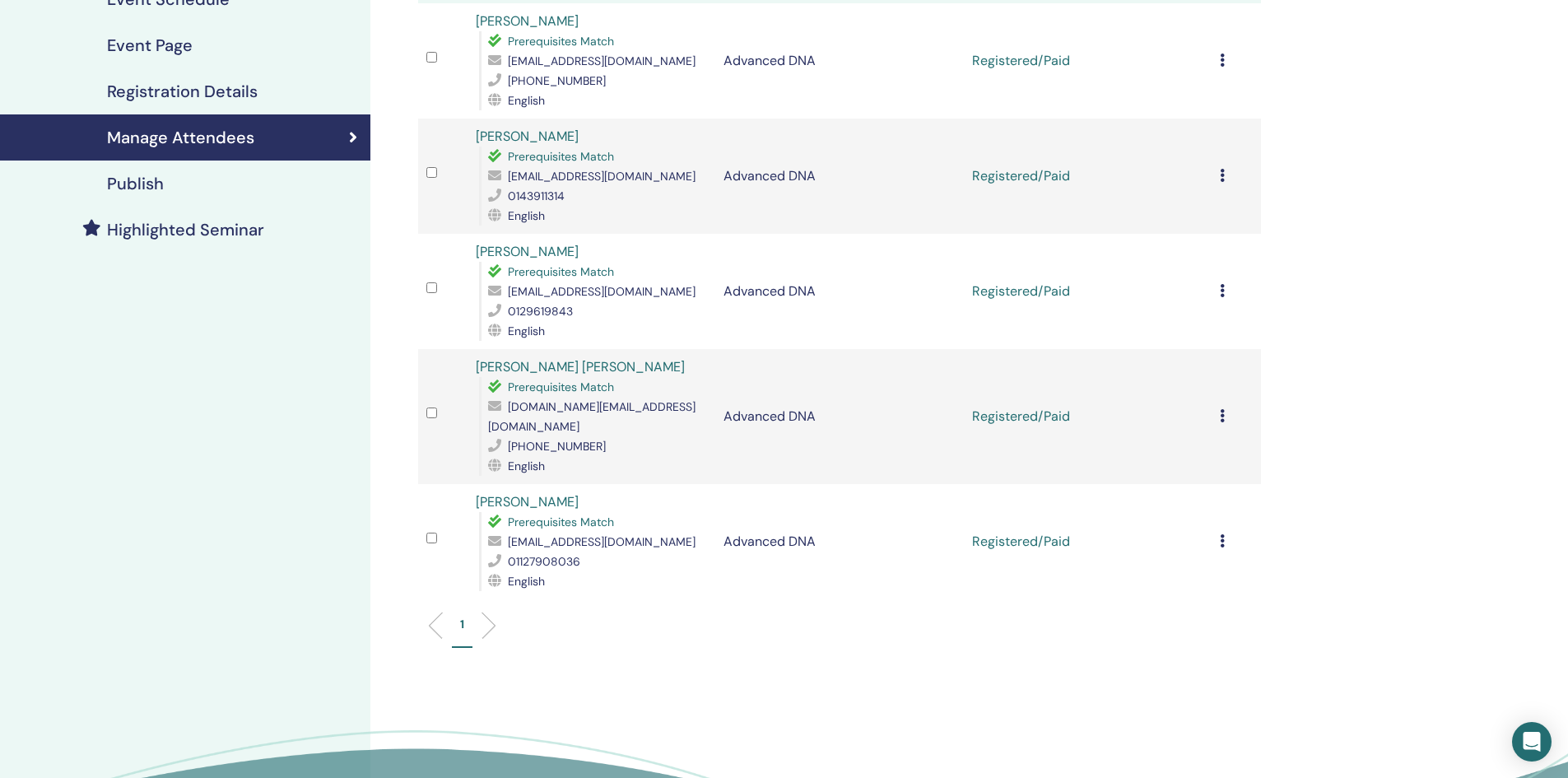
scroll to position [248, 0]
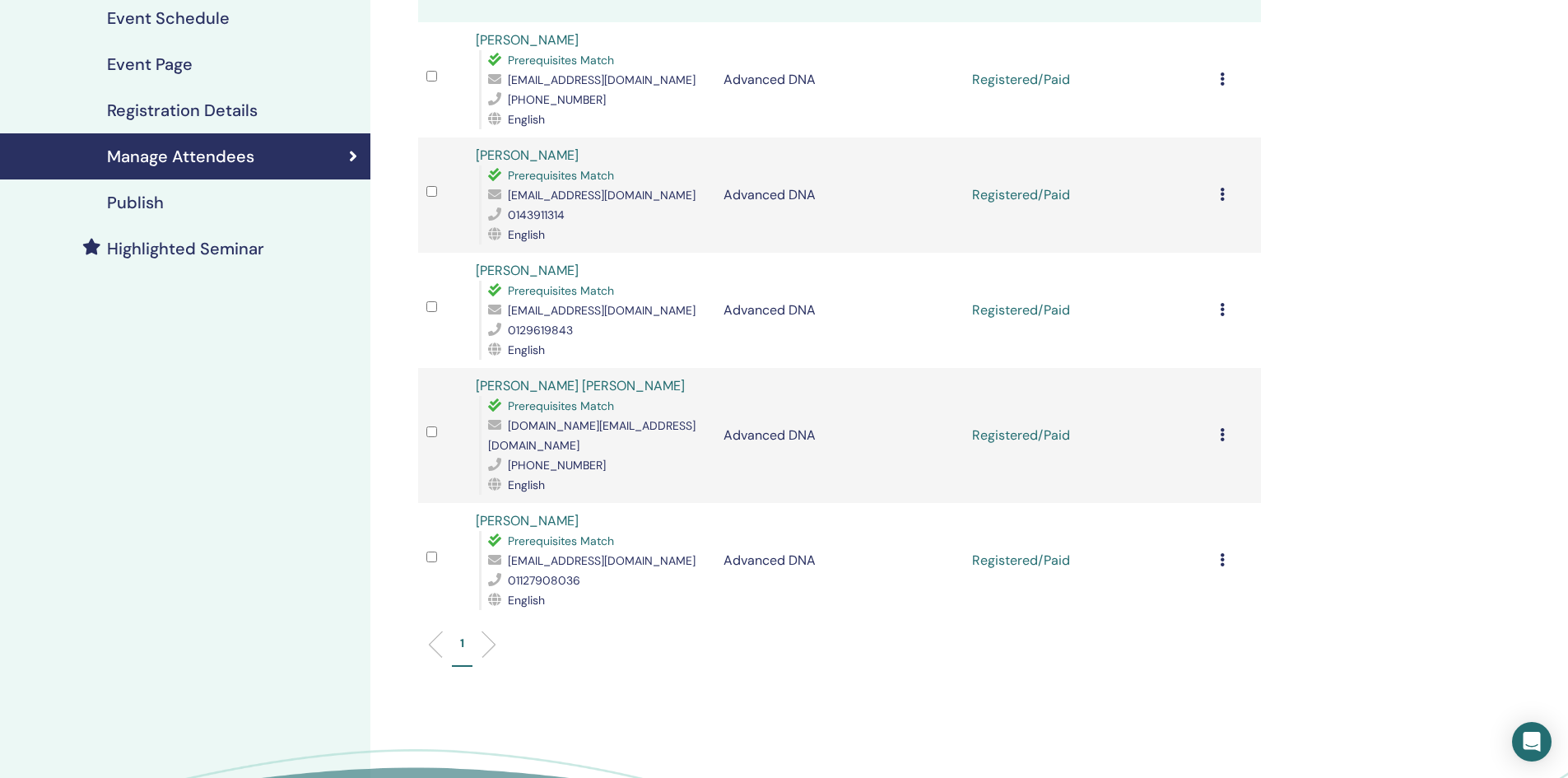
click at [1224, 303] on icon at bounding box center [1223, 309] width 5 height 13
click at [1237, 471] on link "Download Certificate" at bounding box center [1203, 474] width 128 height 17
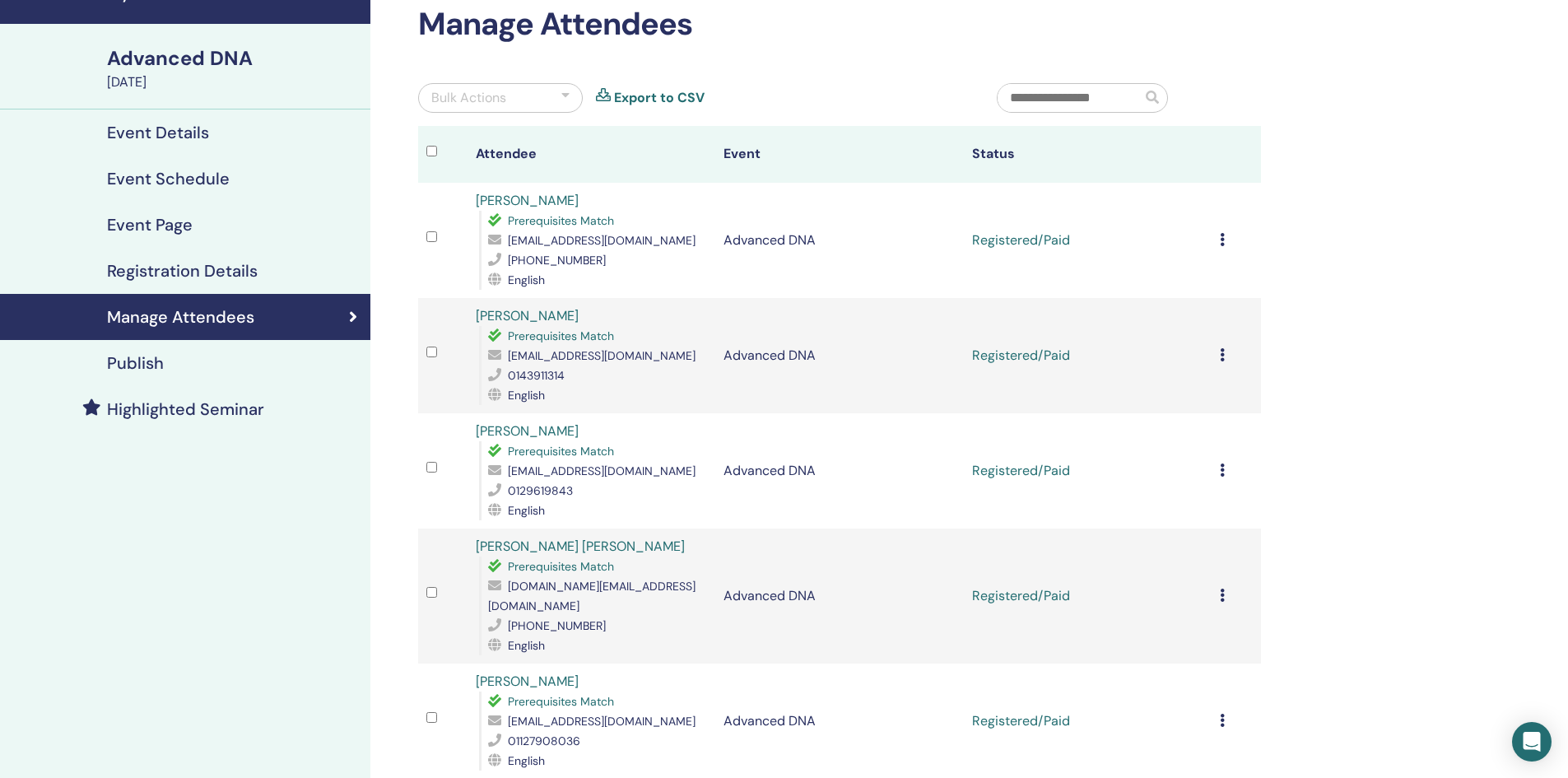
scroll to position [82, 0]
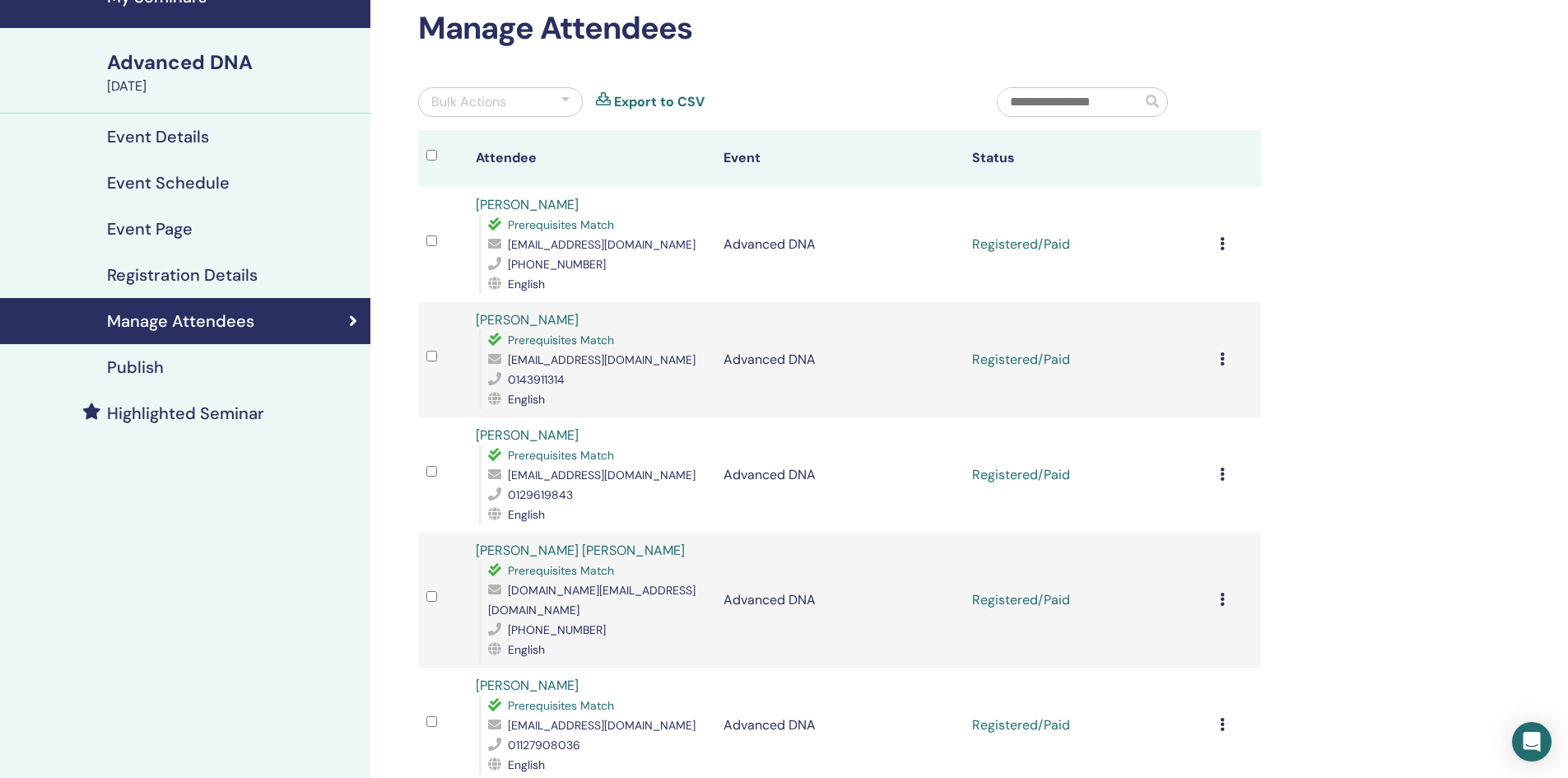
click at [1222, 356] on icon at bounding box center [1223, 358] width 5 height 13
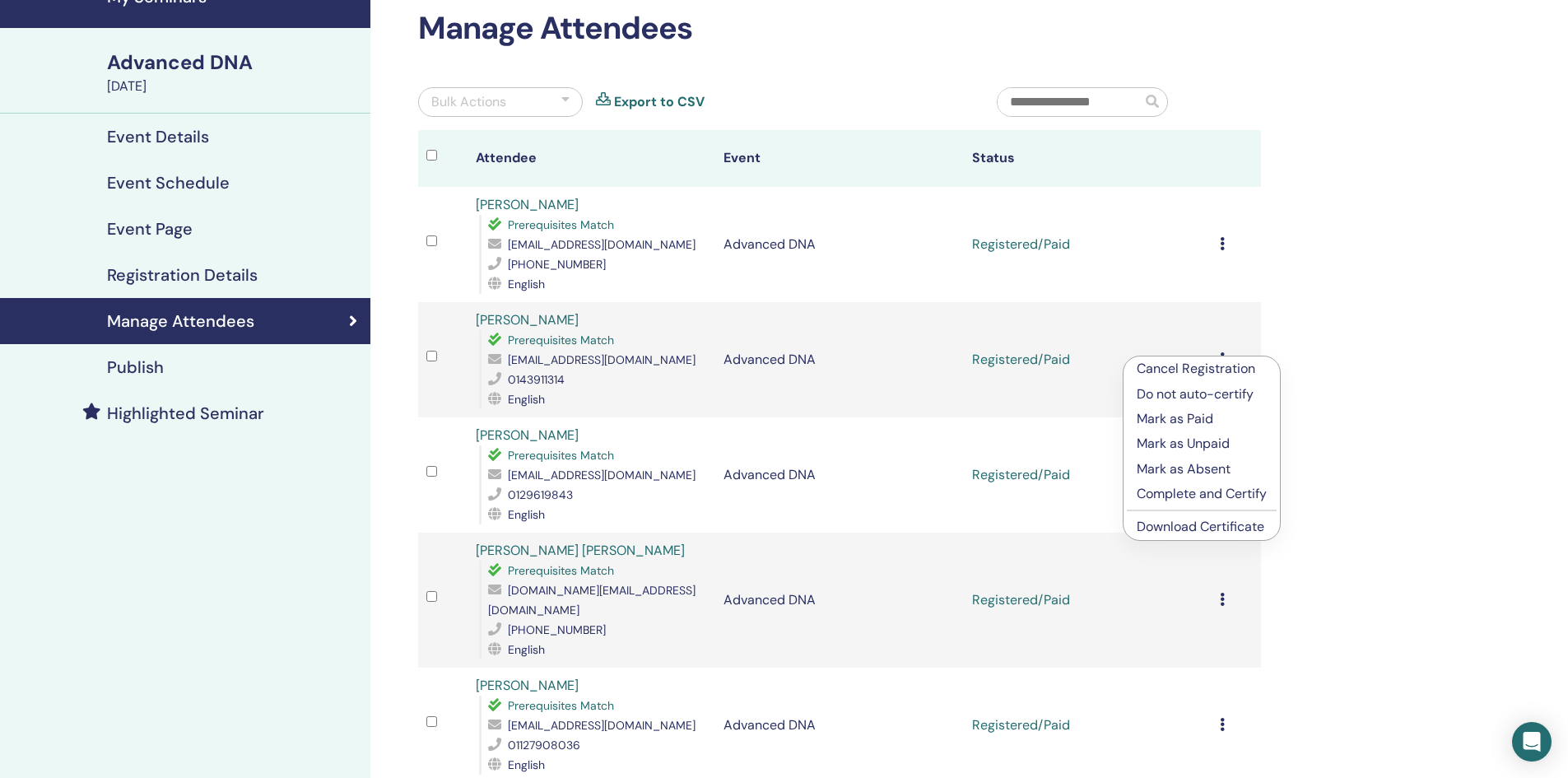
click at [1234, 525] on link "Download Certificate" at bounding box center [1200, 527] width 128 height 17
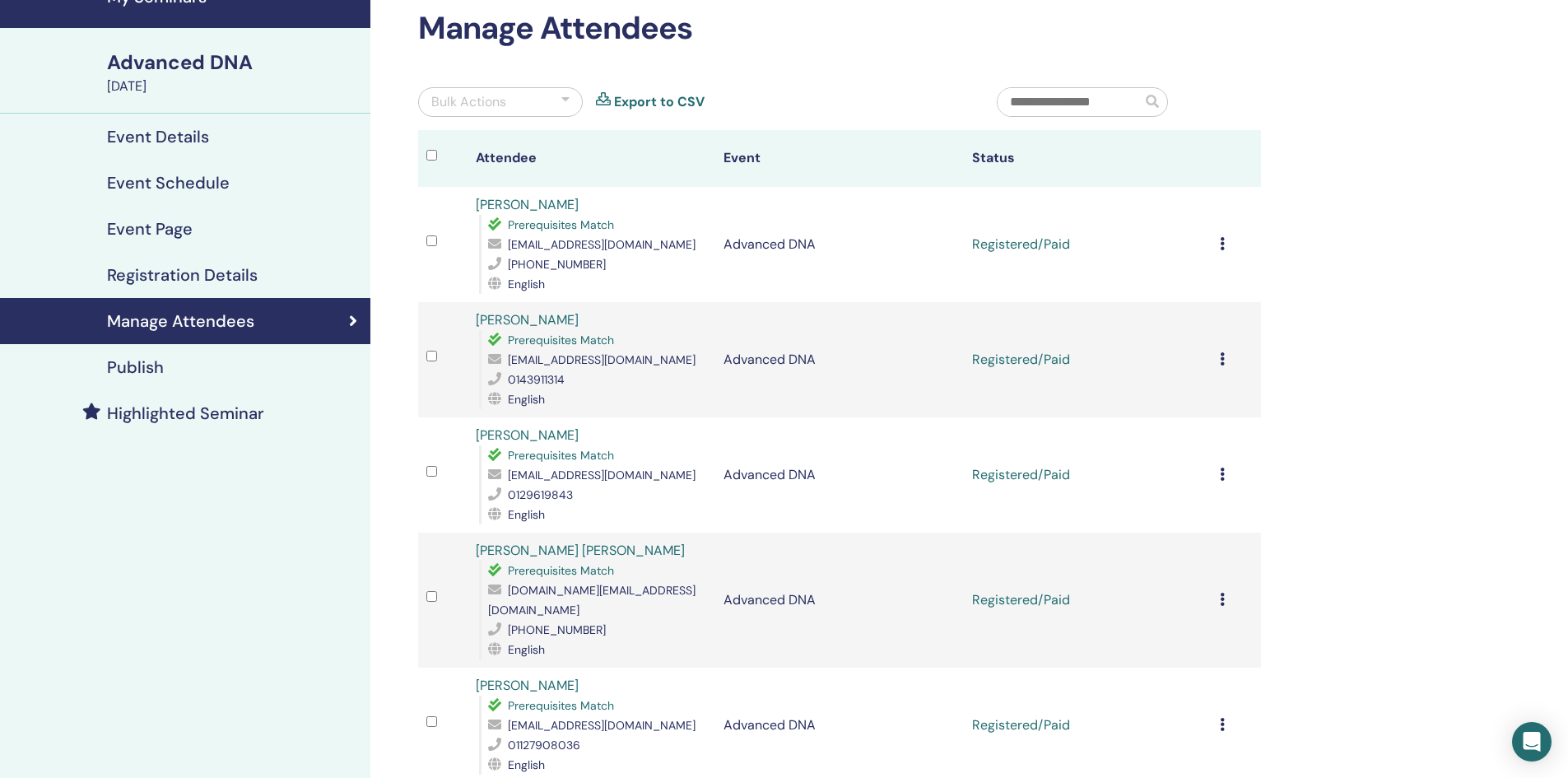
click at [1223, 242] on icon at bounding box center [1223, 243] width 5 height 13
click at [1226, 415] on link "Download Certificate" at bounding box center [1202, 413] width 128 height 17
click at [840, 80] on div "Manage Attendees Bulk Actions Export to CSV Attendee Event Status [PERSON_NAME]…" at bounding box center [840, 428] width 863 height 839
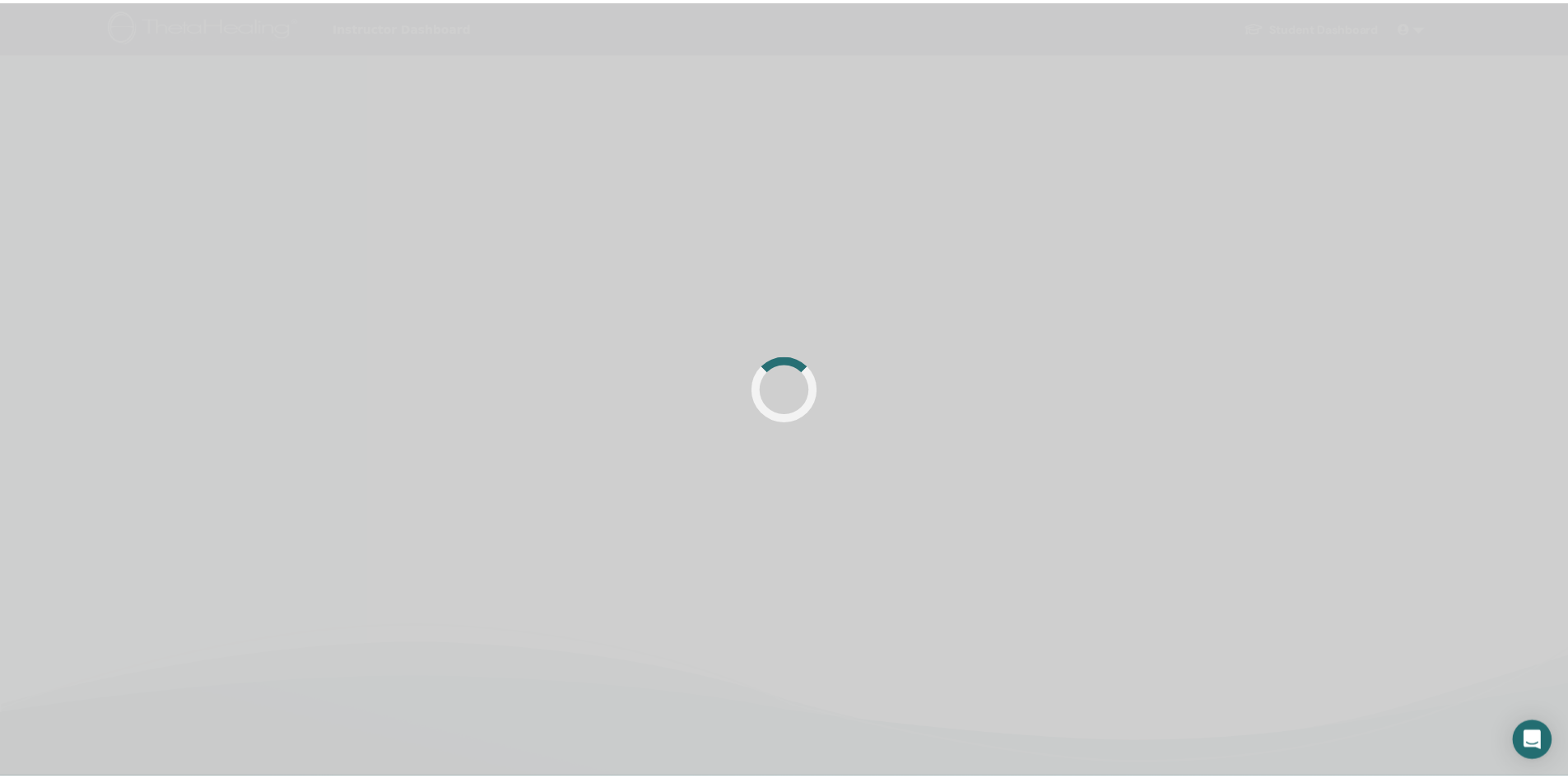
scroll to position [82, 0]
